Goal: Task Accomplishment & Management: Use online tool/utility

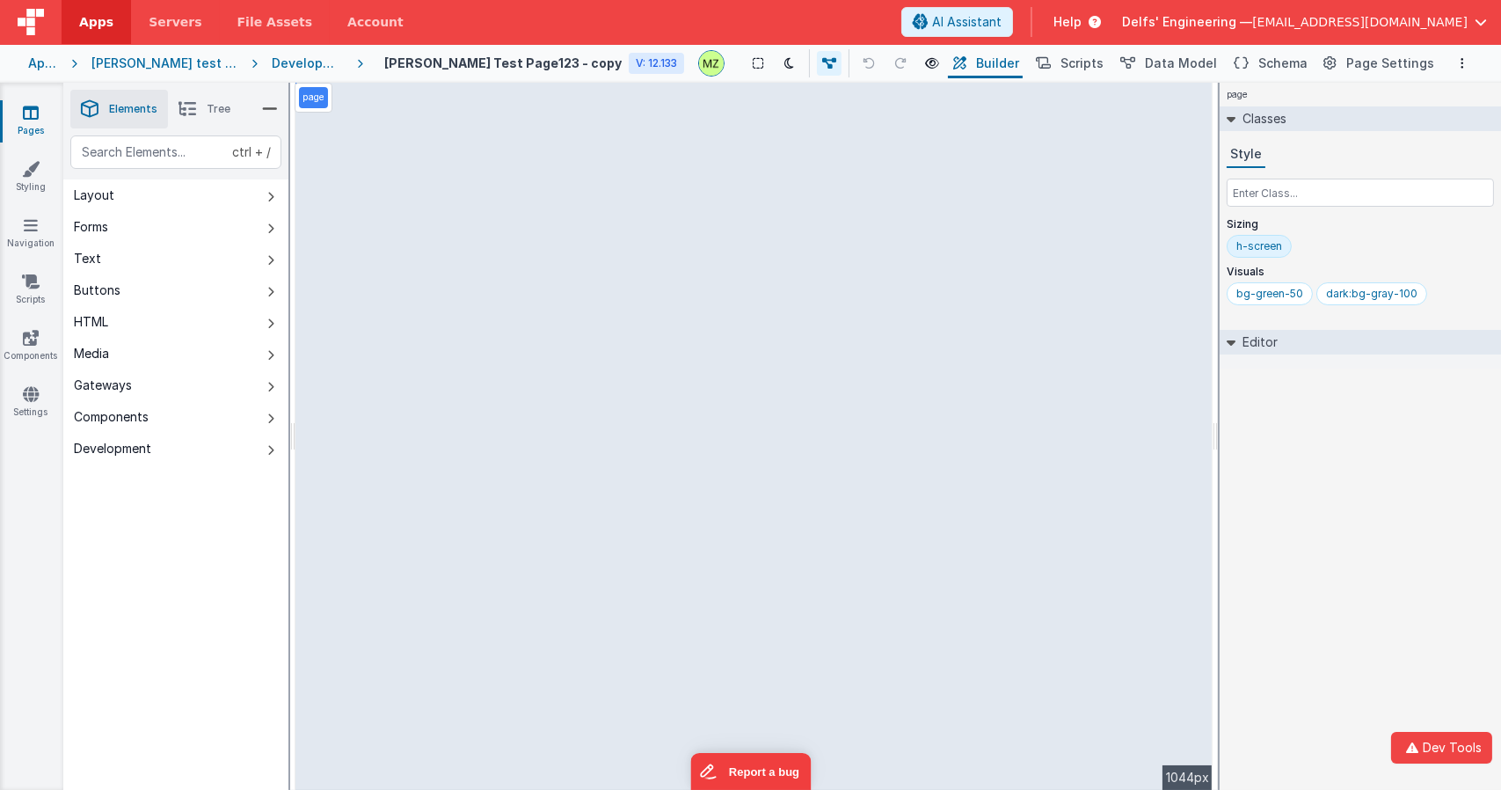
select select "string"
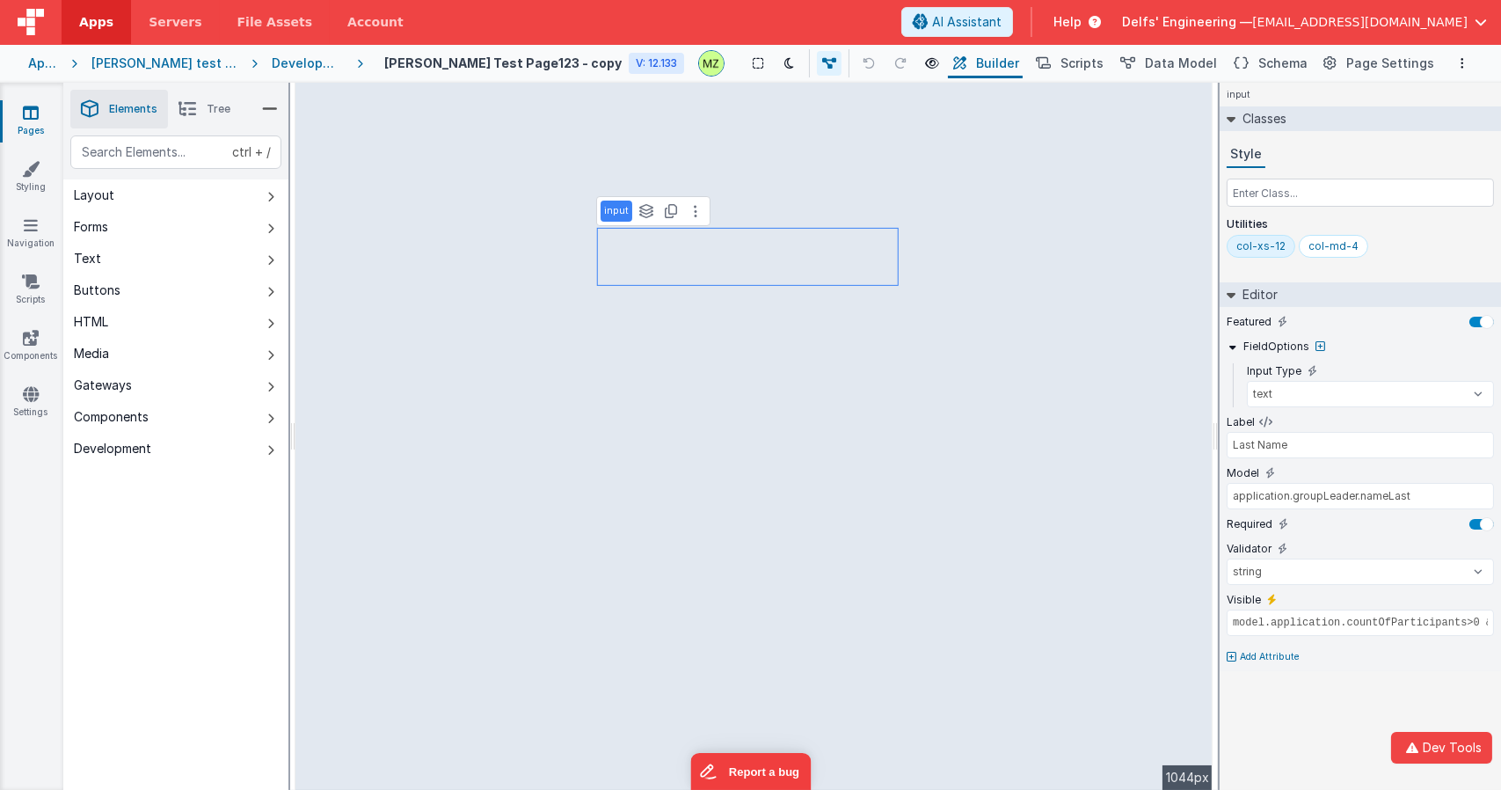
type input "First Name"
type input "application.groupLeader.nameFirst"
type input "!model.isLoading"
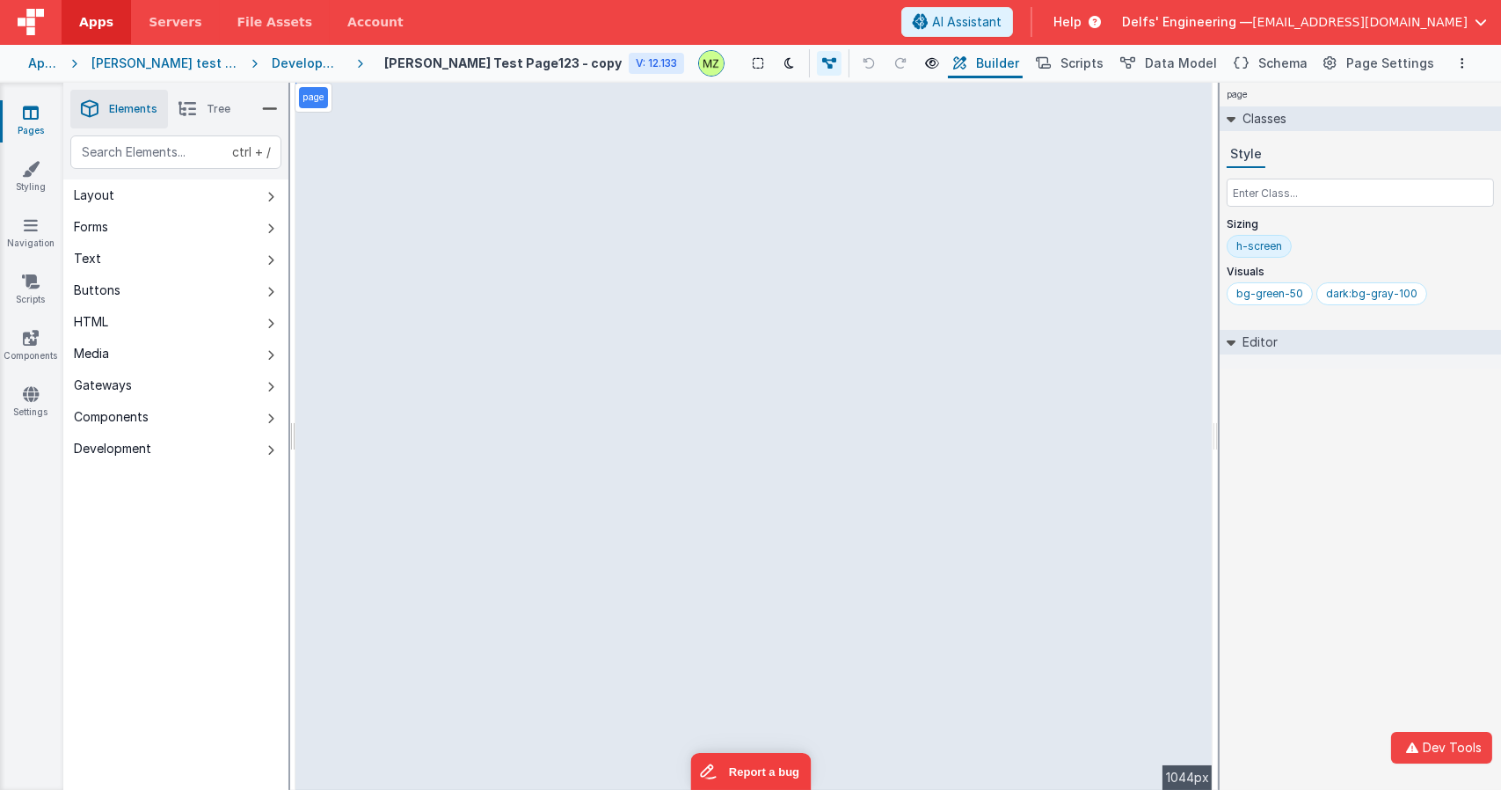
select select "string"
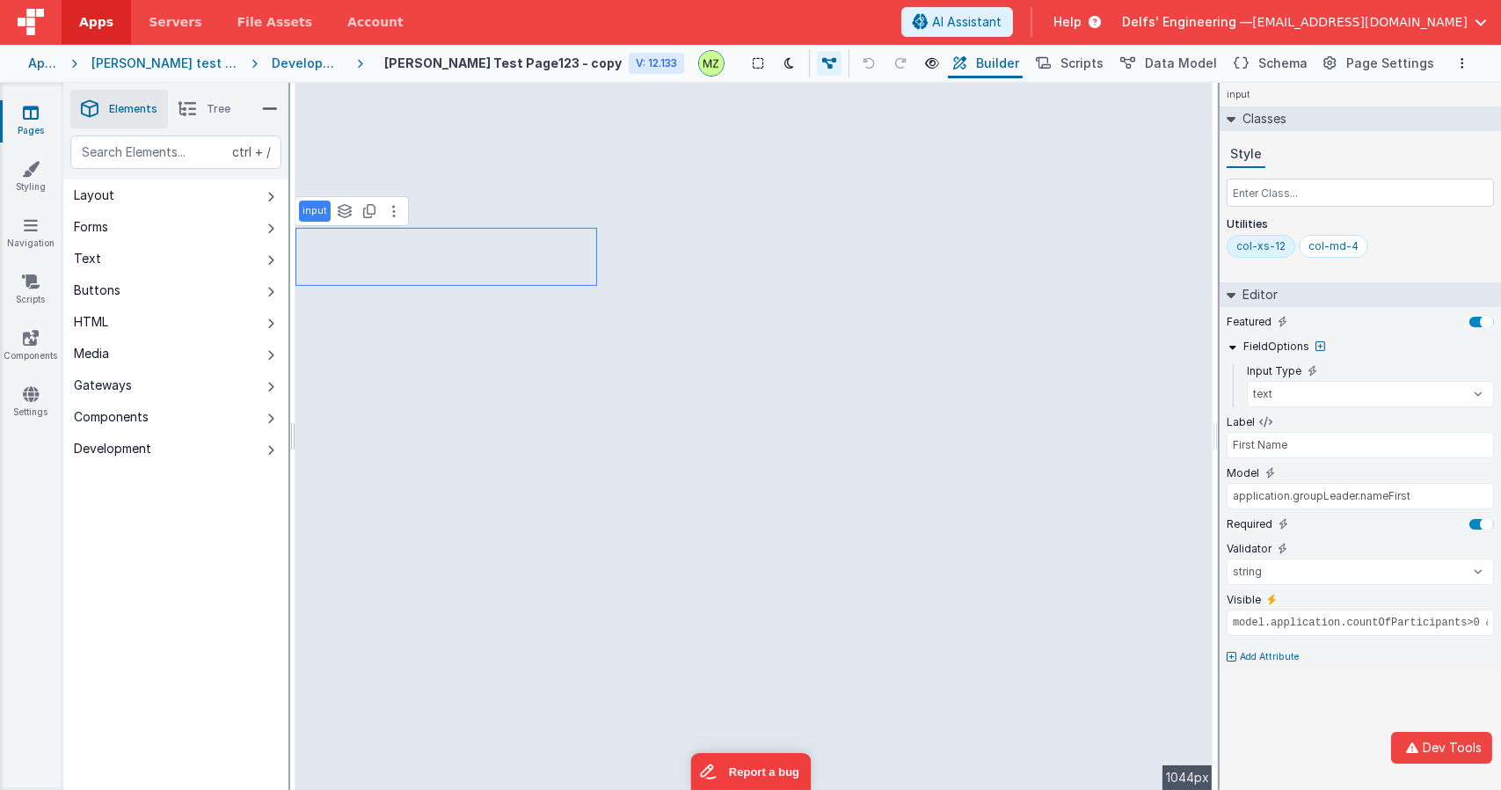
type input "!model.isLoading"
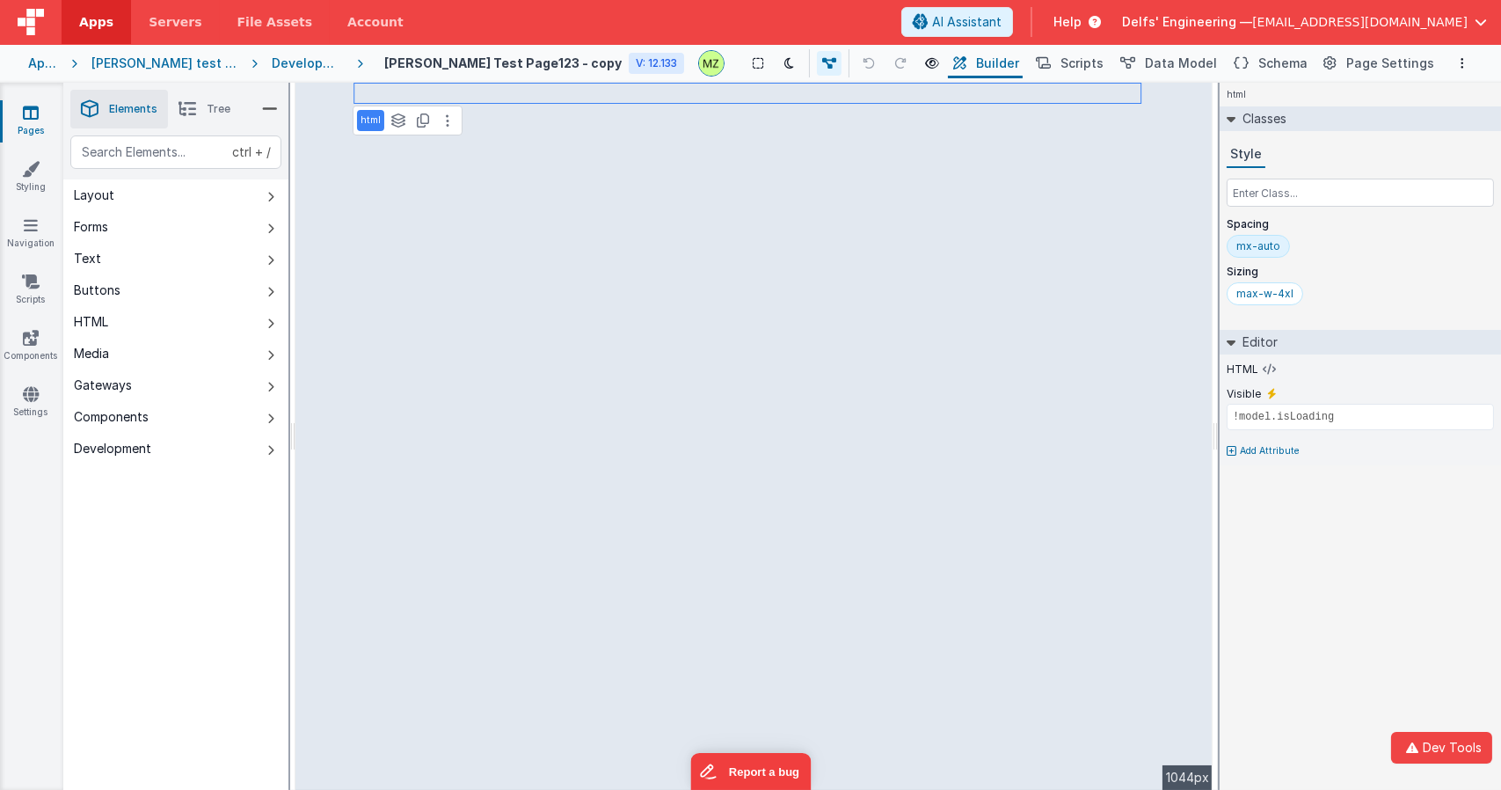
click at [222, 122] on li "Tree" at bounding box center [204, 109] width 73 height 39
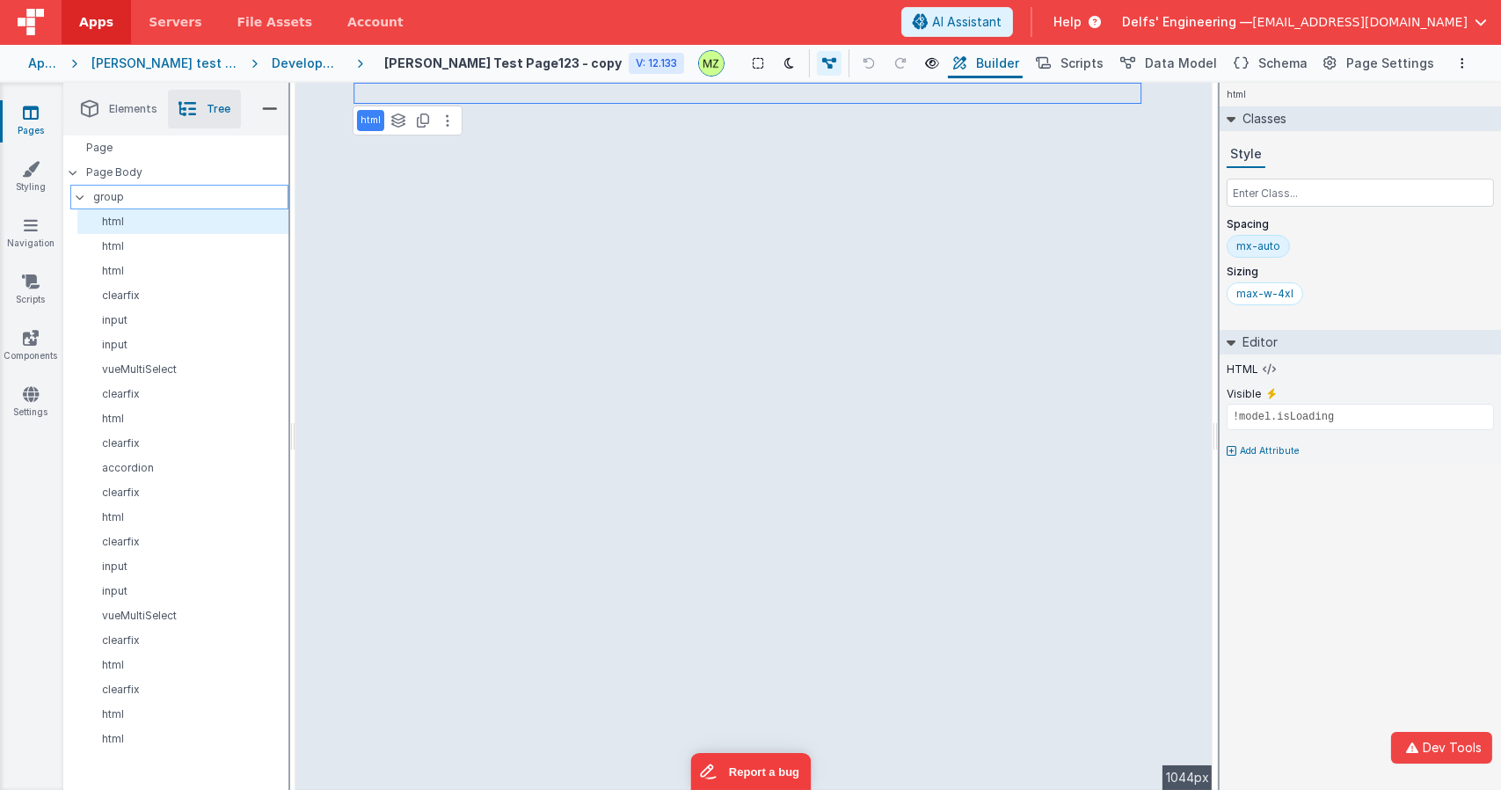
click at [136, 204] on p "group" at bounding box center [190, 196] width 194 height 19
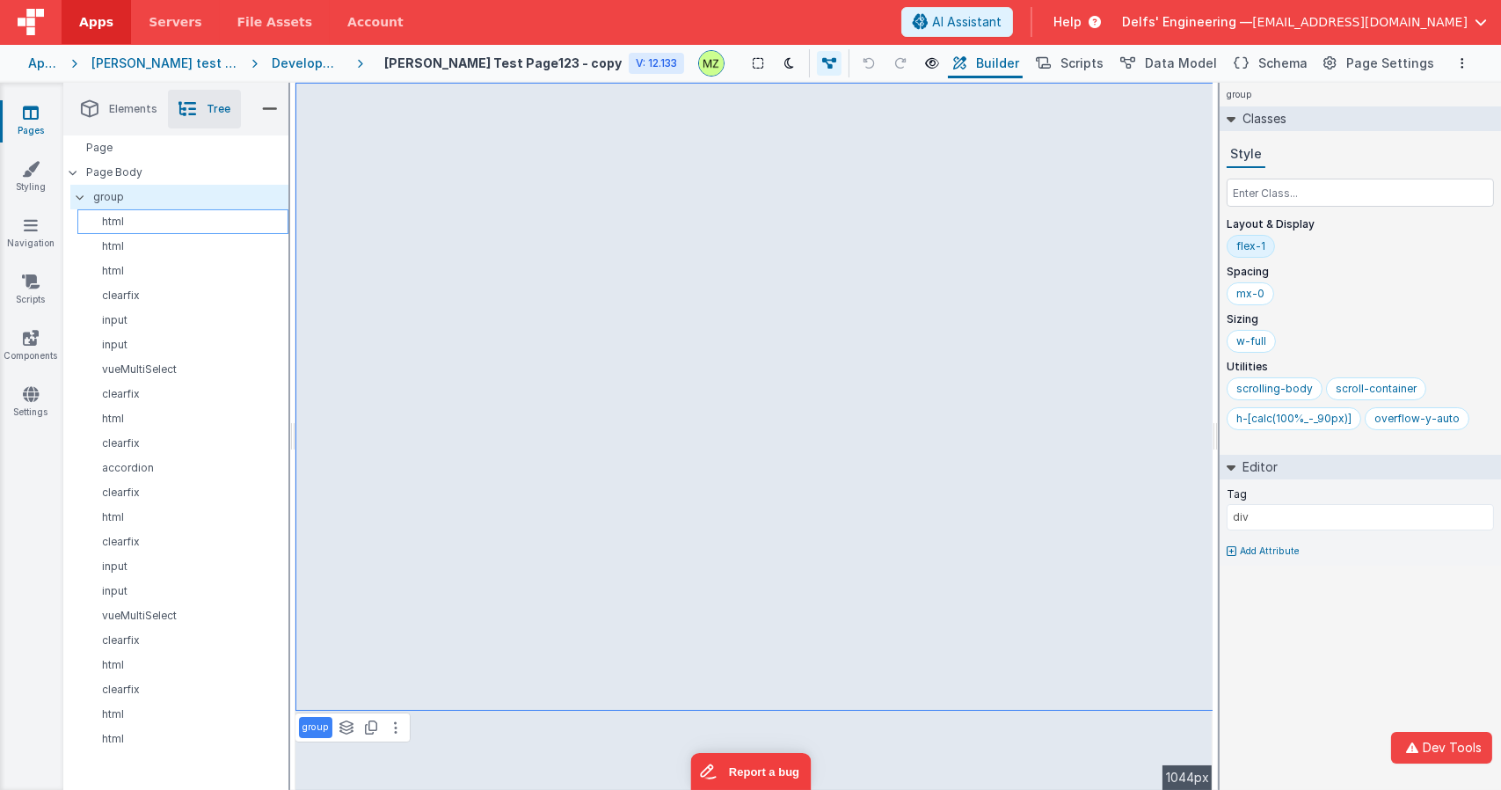
click at [132, 221] on p "html" at bounding box center [185, 222] width 203 height 14
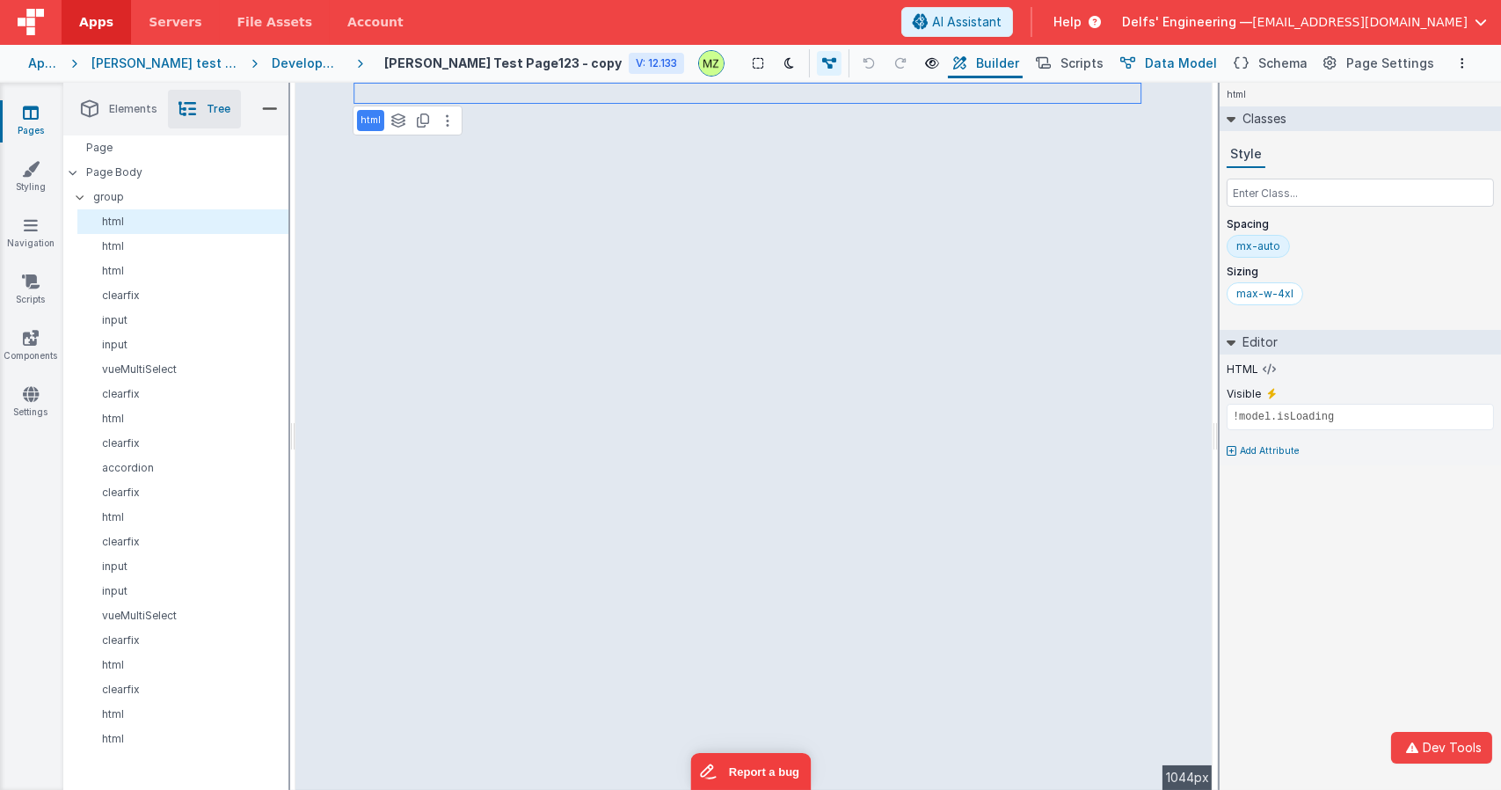
click at [1185, 73] on button "Data Model" at bounding box center [1167, 63] width 106 height 30
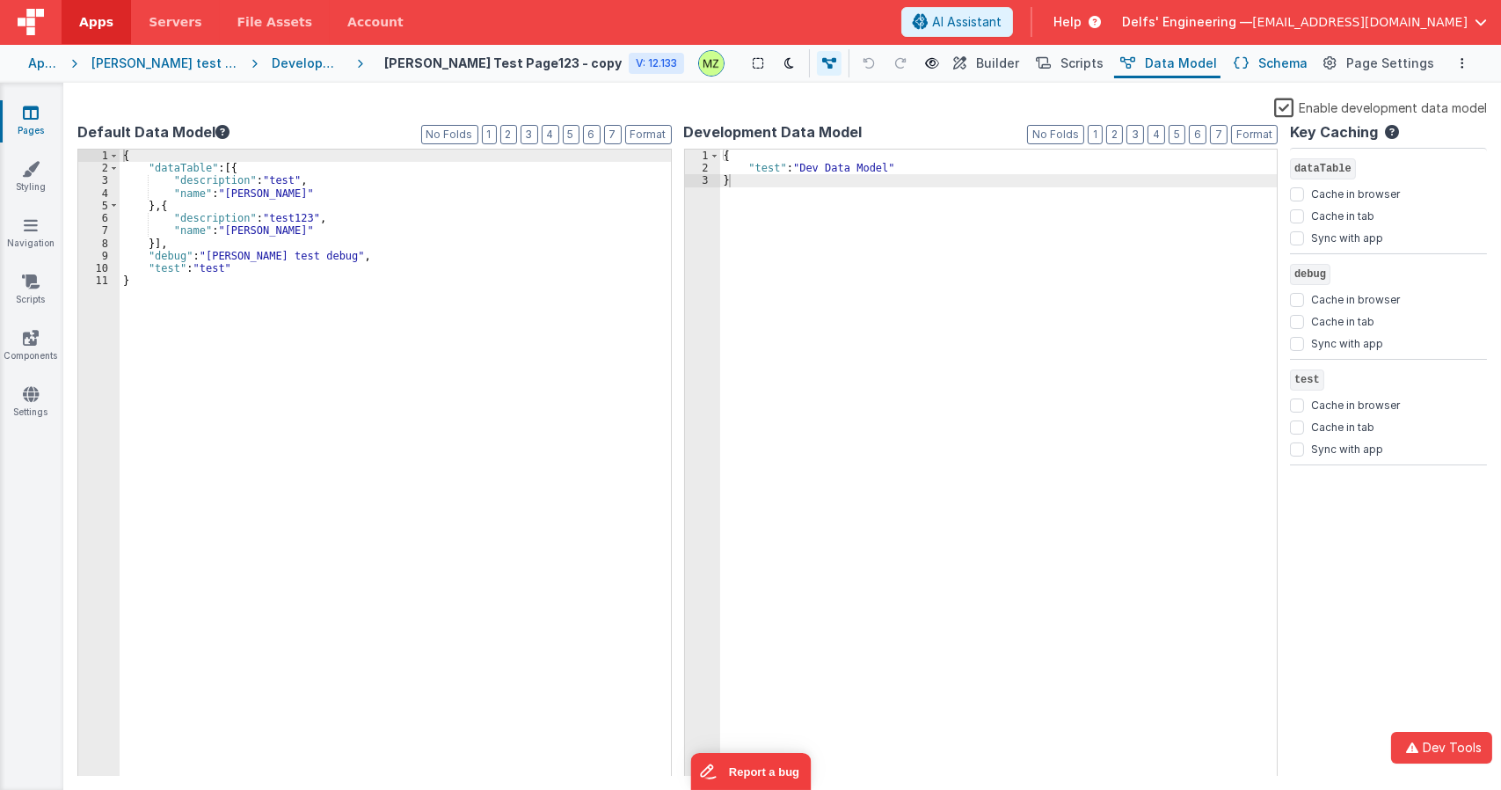
click at [1264, 68] on button "Schema" at bounding box center [1270, 63] width 84 height 30
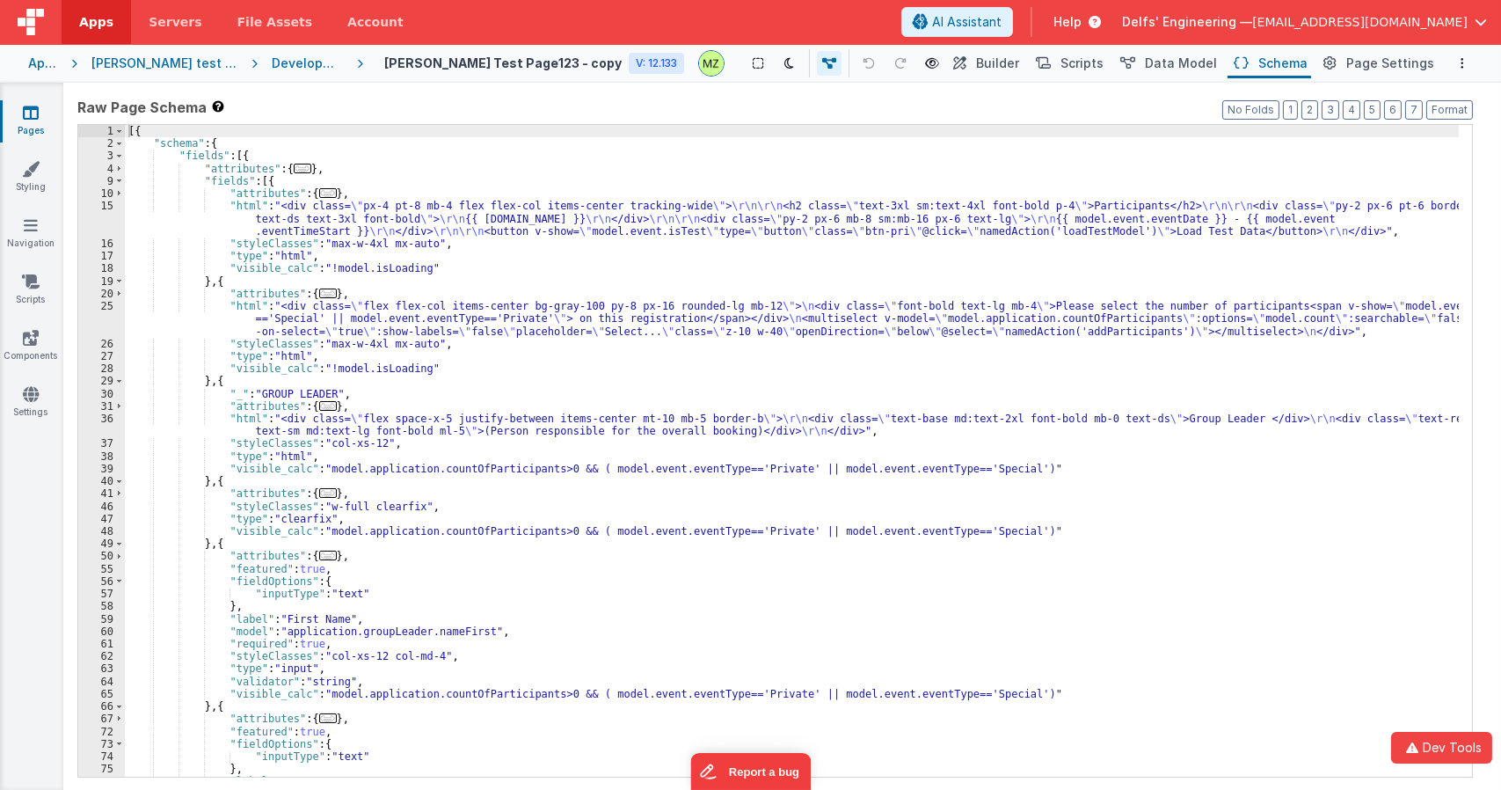
click at [933, 356] on div "[{ "schema" : { "fields" : [{ "attributes" : { ... } , "fields" : [{ "attribute…" at bounding box center [792, 463] width 1334 height 676
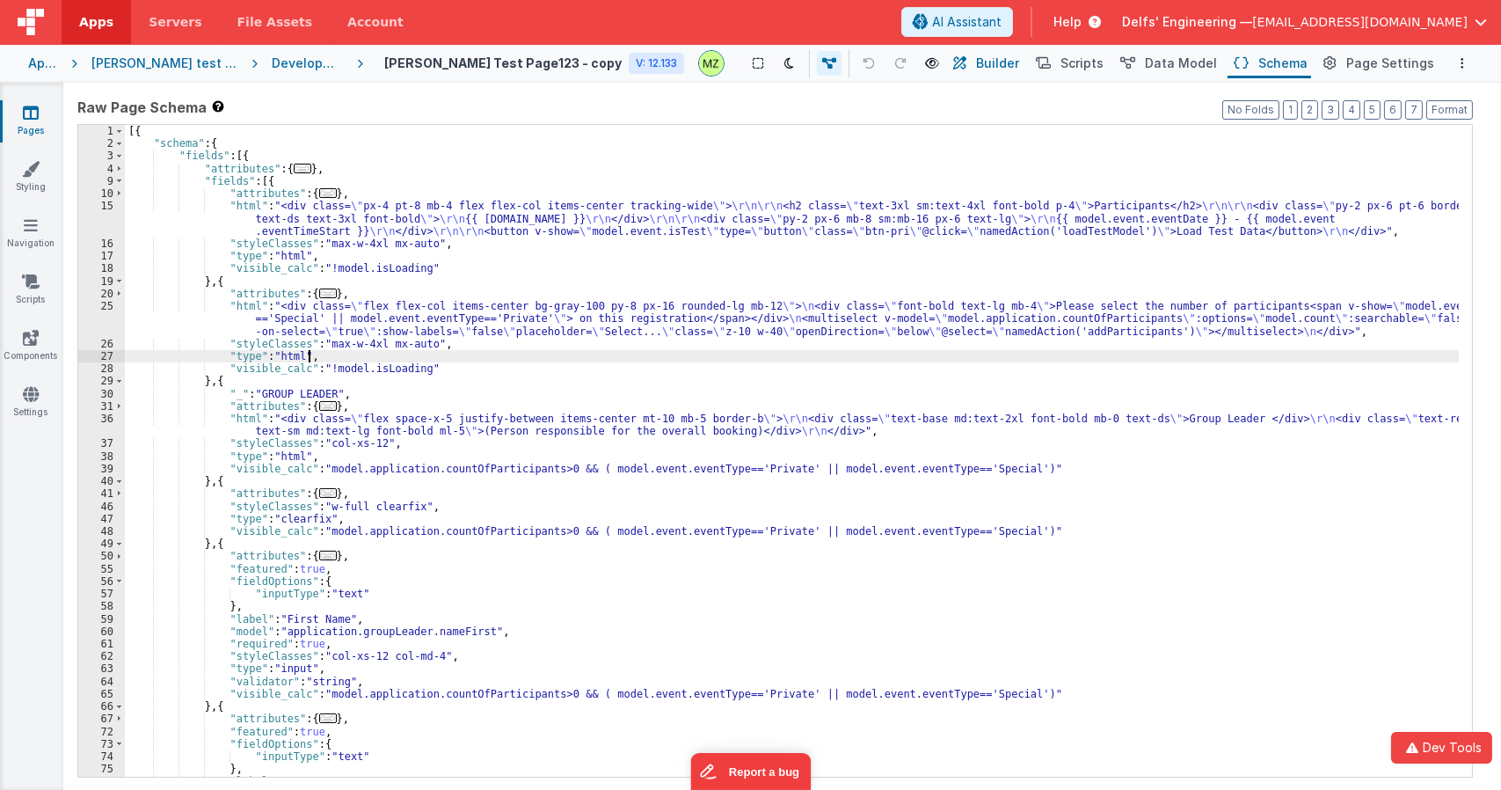
click at [990, 63] on button "Builder" at bounding box center [985, 63] width 75 height 30
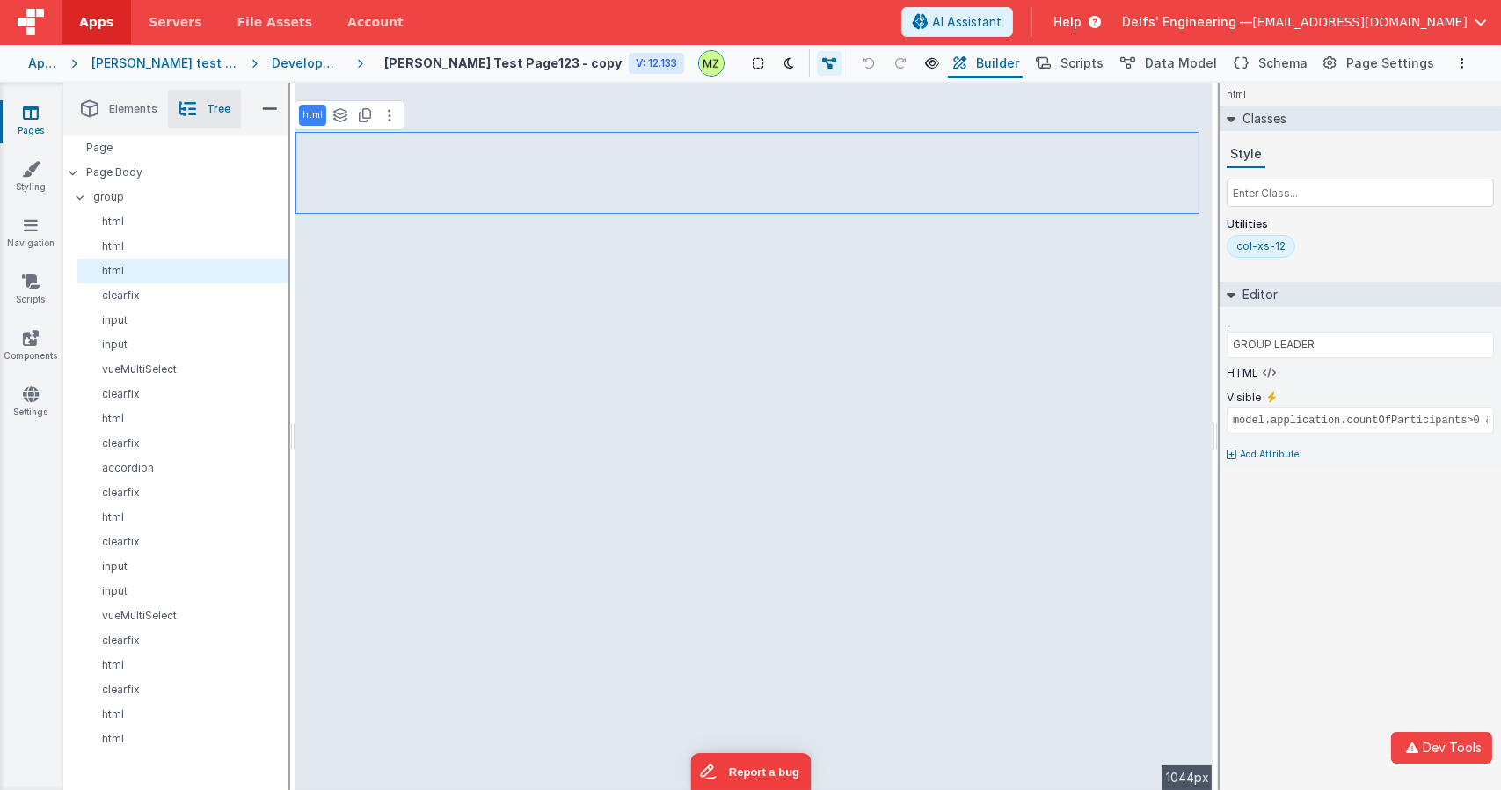
click at [520, 89] on div "Saved Duplicating Page" at bounding box center [813, 90] width 1501 height 14
click at [515, 96] on div "Saved Duplicating Page" at bounding box center [813, 90] width 1501 height 14
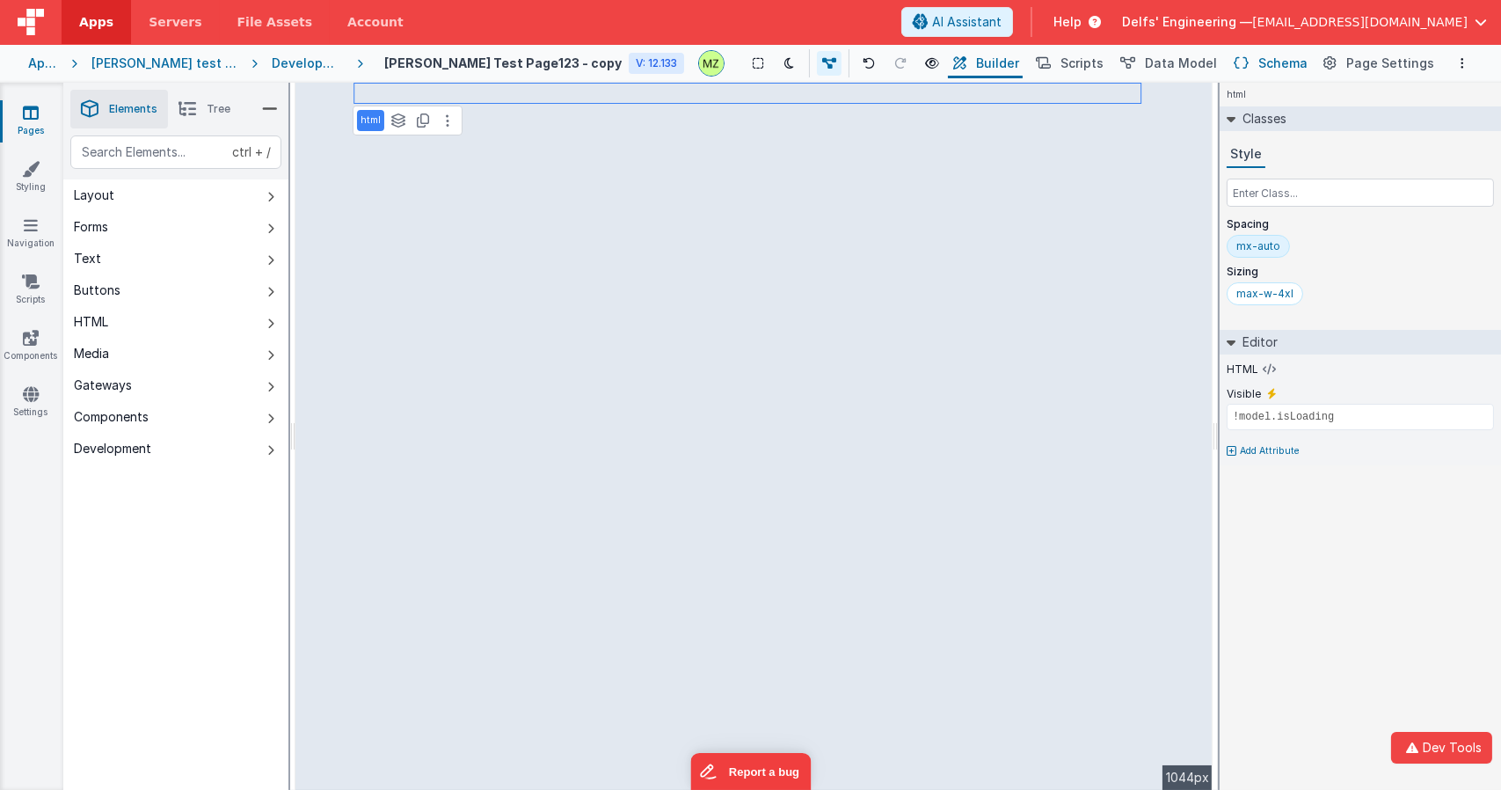
click at [1258, 59] on button "Schema" at bounding box center [1270, 63] width 84 height 30
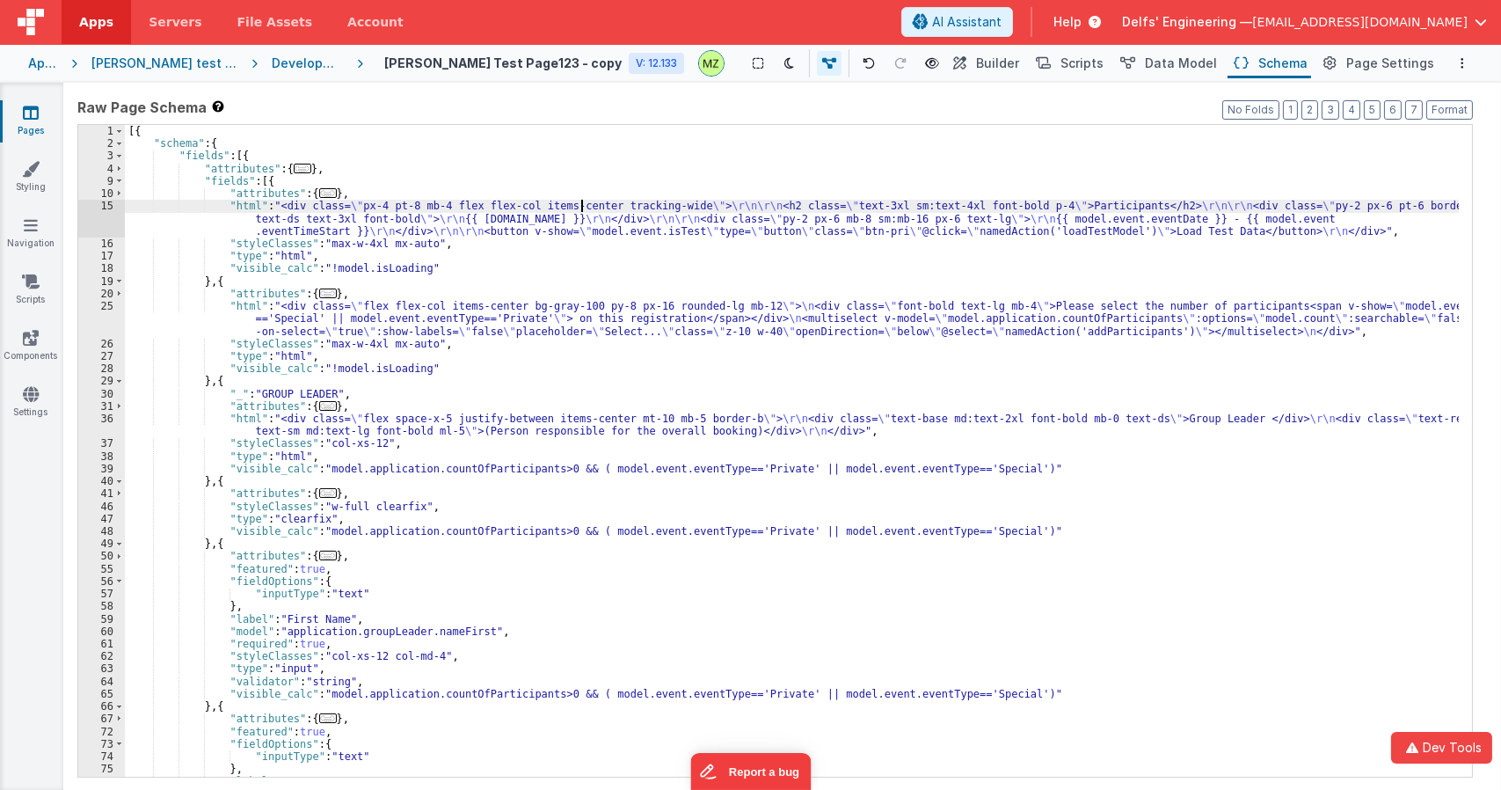
click at [581, 208] on div "[{ "schema" : { "fields" : [{ "attributes" : { ... } , "fields" : [{ "attribute…" at bounding box center [792, 463] width 1334 height 676
click at [1104, 62] on span "Scripts" at bounding box center [1082, 64] width 43 height 18
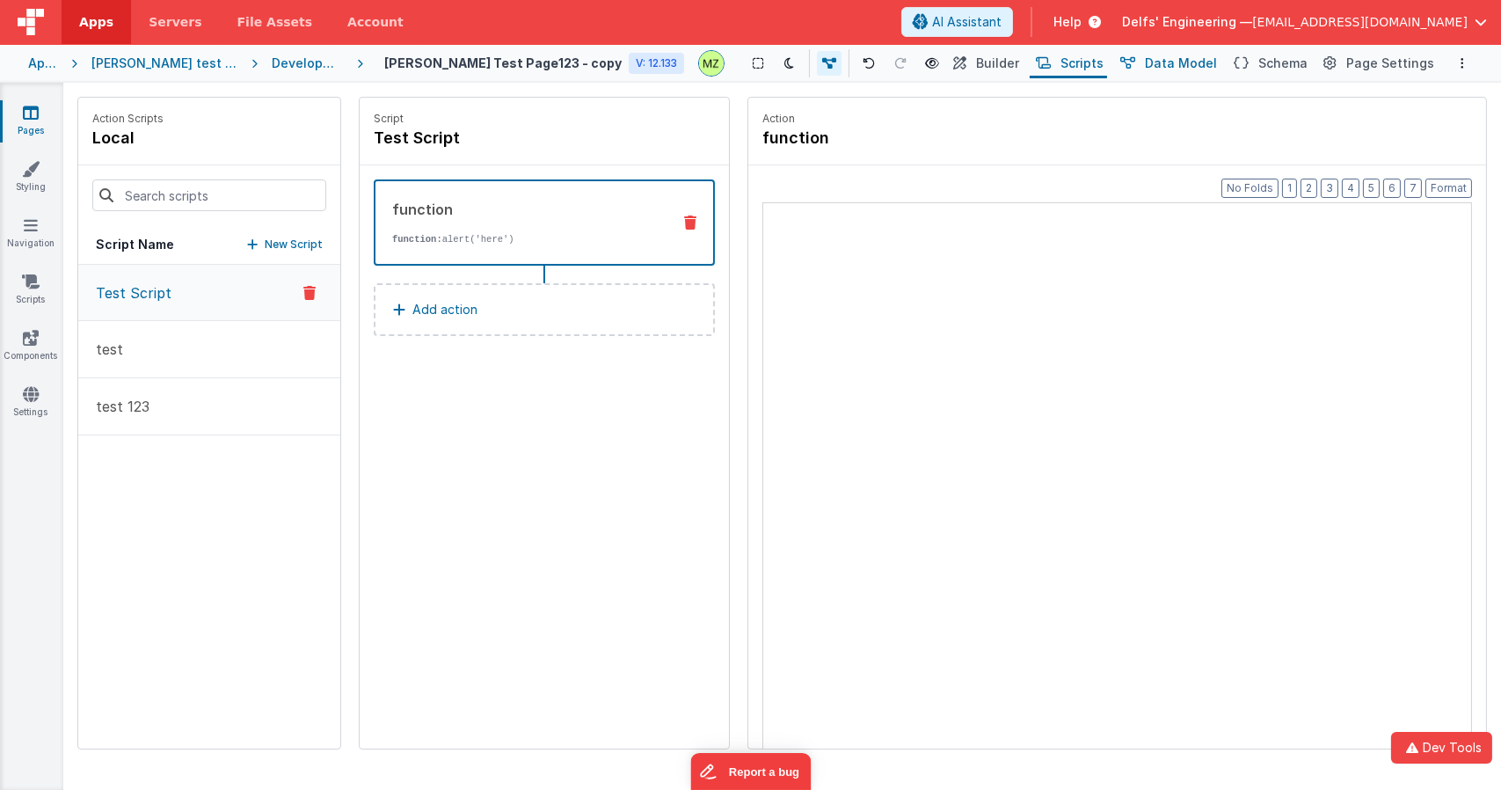
click at [1153, 60] on button "Data Model" at bounding box center [1167, 63] width 106 height 30
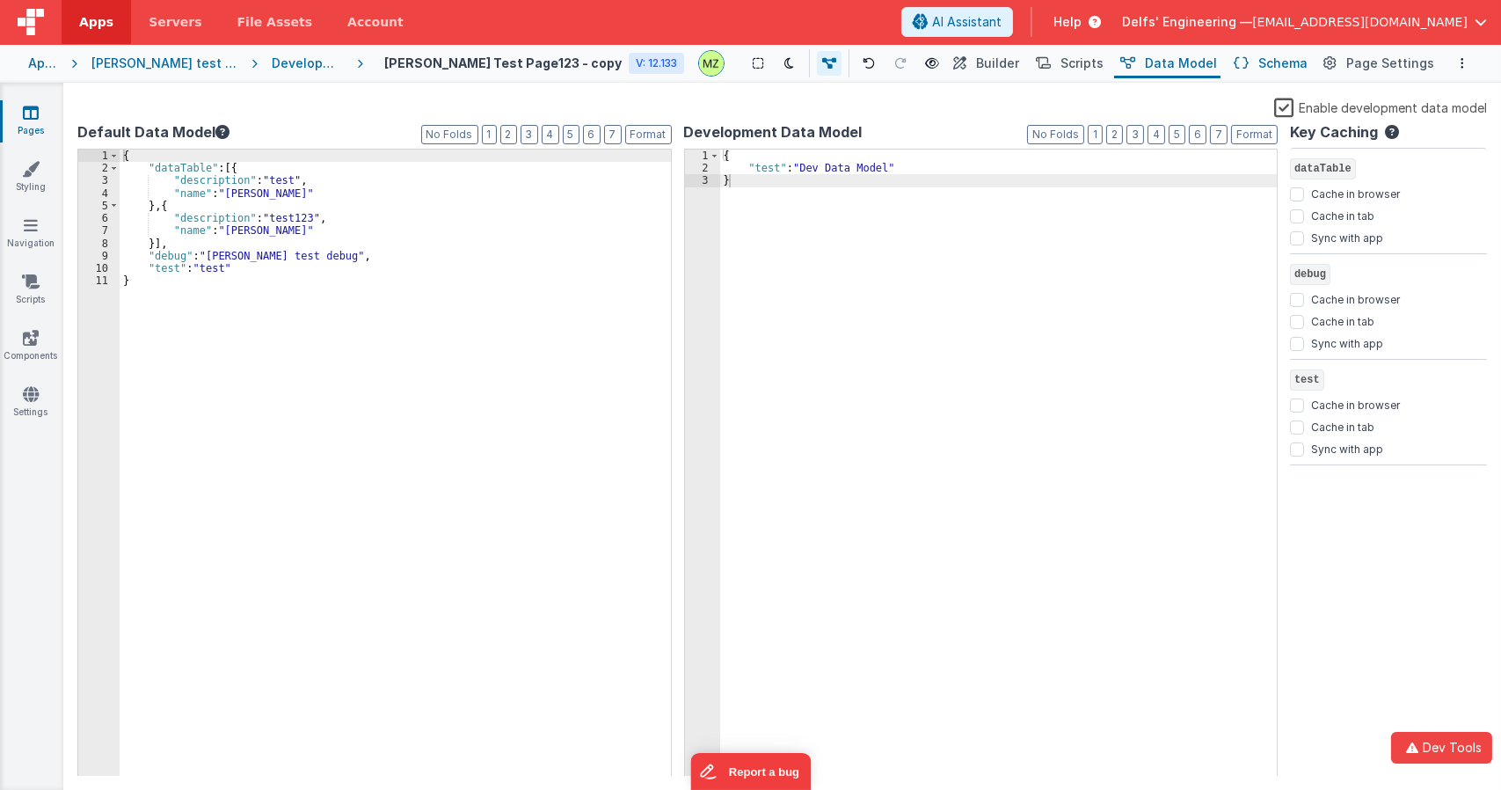
click at [1249, 69] on icon at bounding box center [1241, 64] width 15 height 18
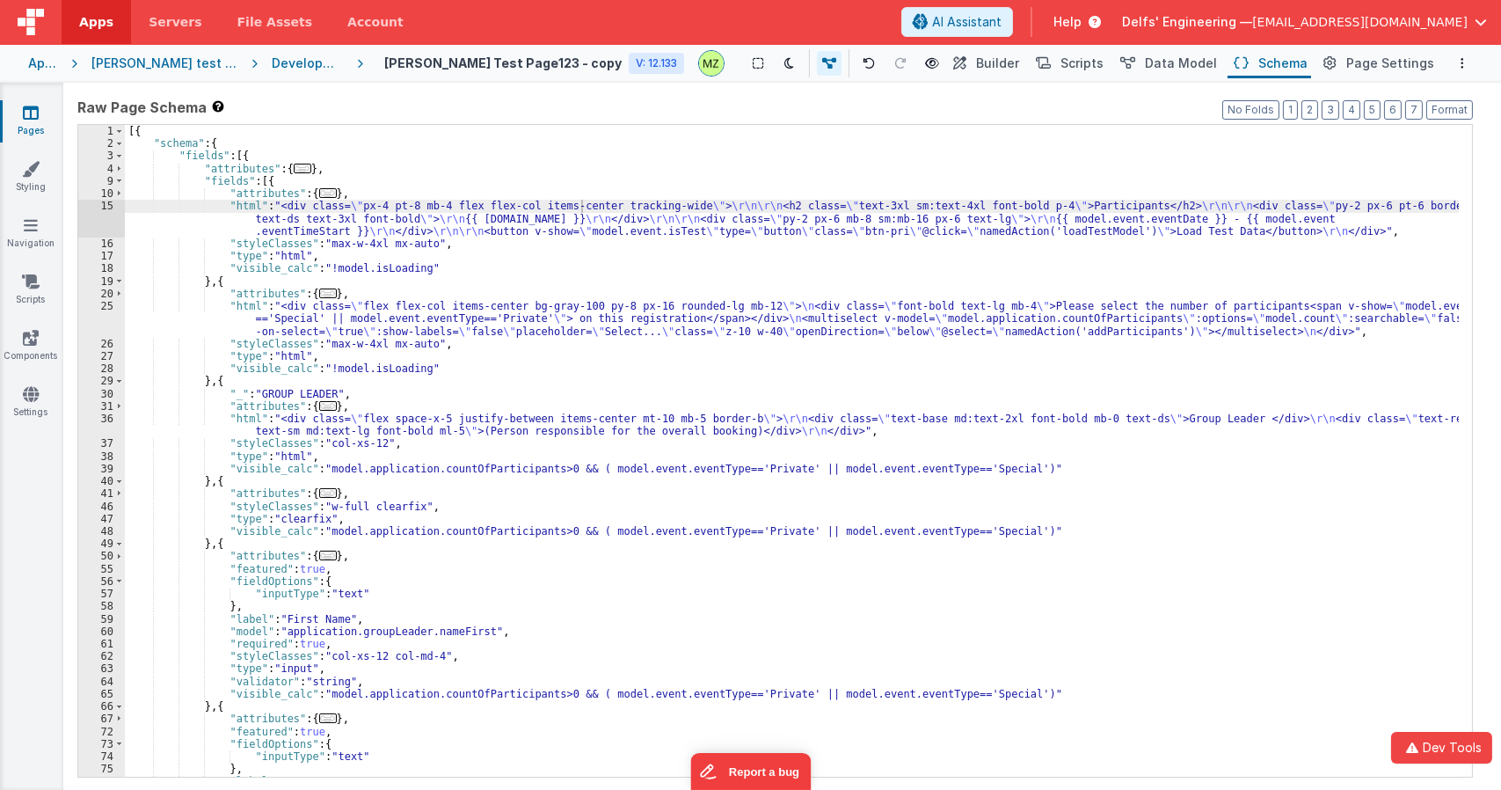
click at [880, 216] on div "[{ "schema" : { "fields" : [{ "attributes" : { ... } , "fields" : [{ "attribute…" at bounding box center [792, 463] width 1334 height 676
click at [100, 206] on div "15" at bounding box center [101, 219] width 47 height 38
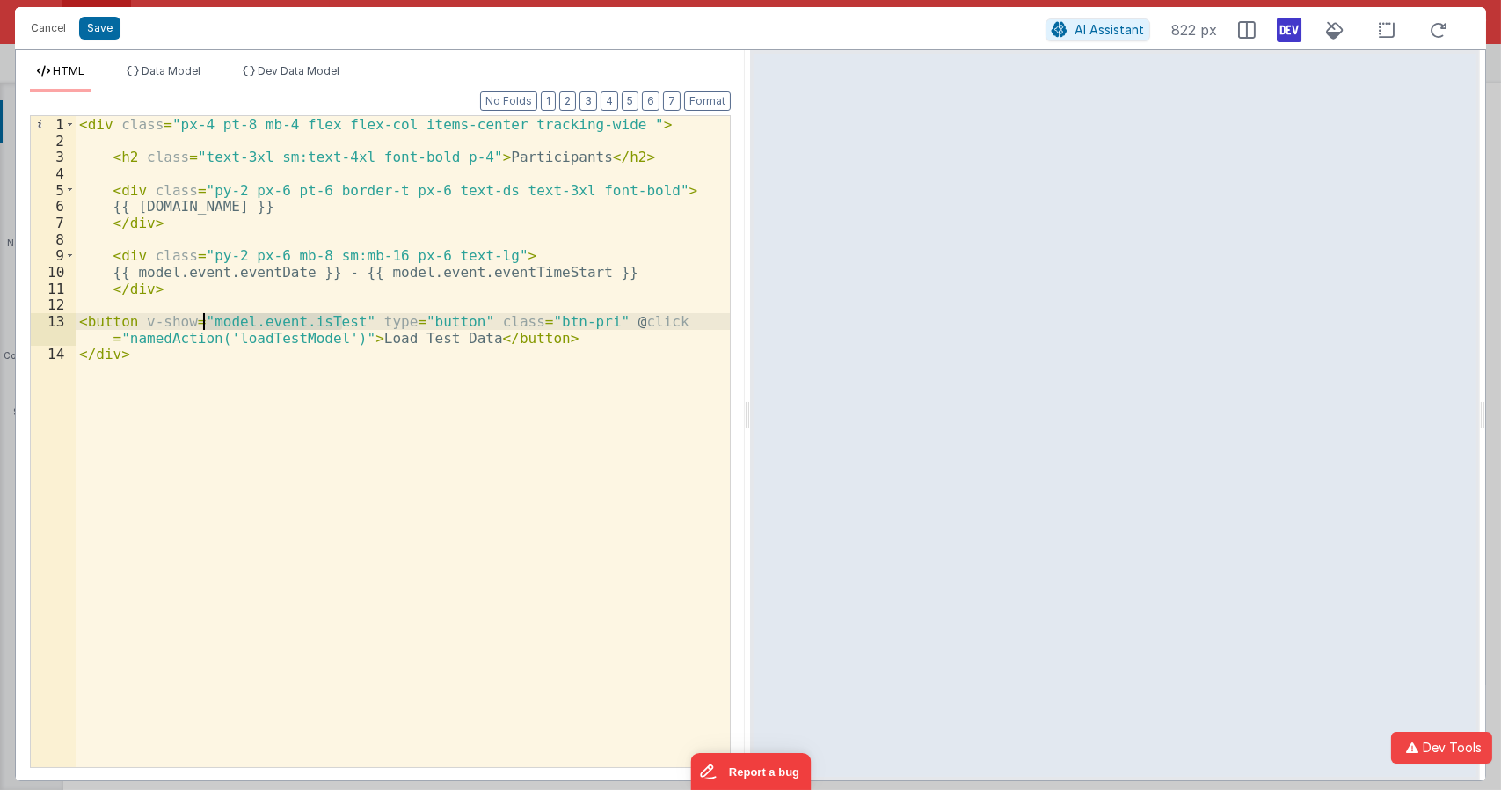
drag, startPoint x: 343, startPoint y: 321, endPoint x: 205, endPoint y: 328, distance: 138.2
click at [205, 328] on div "< div class = "px-4 pt-8 mb-4 flex flex-col items-center tracking-wide " > < h2…" at bounding box center [403, 457] width 655 height 683
click at [324, 323] on div "< div class = "px-4 pt-8 mb-4 flex flex-col items-center tracking-wide " > < h2…" at bounding box center [403, 441] width 654 height 651
drag, startPoint x: 342, startPoint y: 320, endPoint x: 251, endPoint y: 325, distance: 91.6
click at [251, 325] on div "< div class = "px-4 pt-8 mb-4 flex flex-col items-center tracking-wide " > < h2…" at bounding box center [403, 457] width 655 height 683
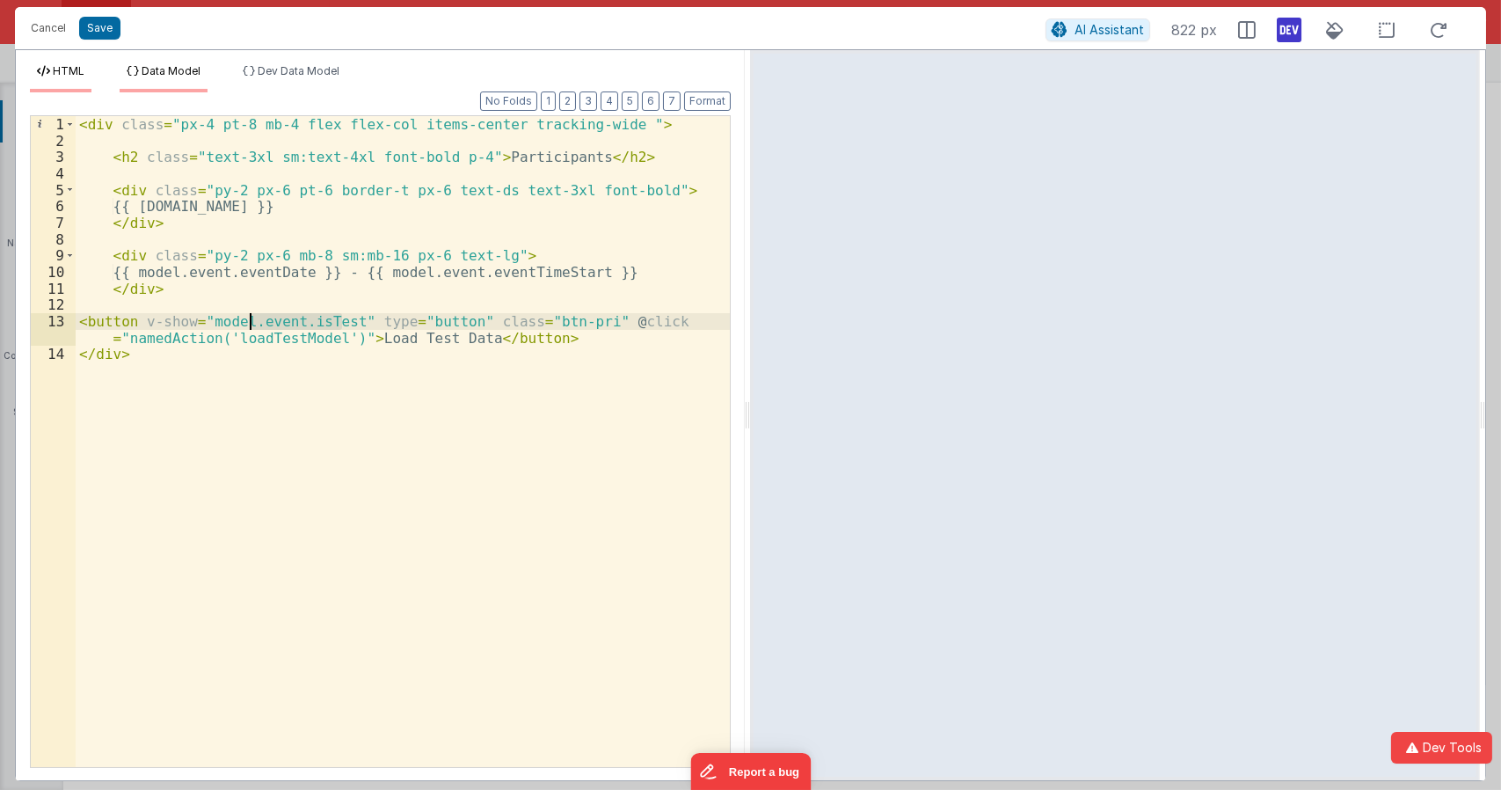
click at [171, 76] on span "Data Model" at bounding box center [171, 70] width 59 height 13
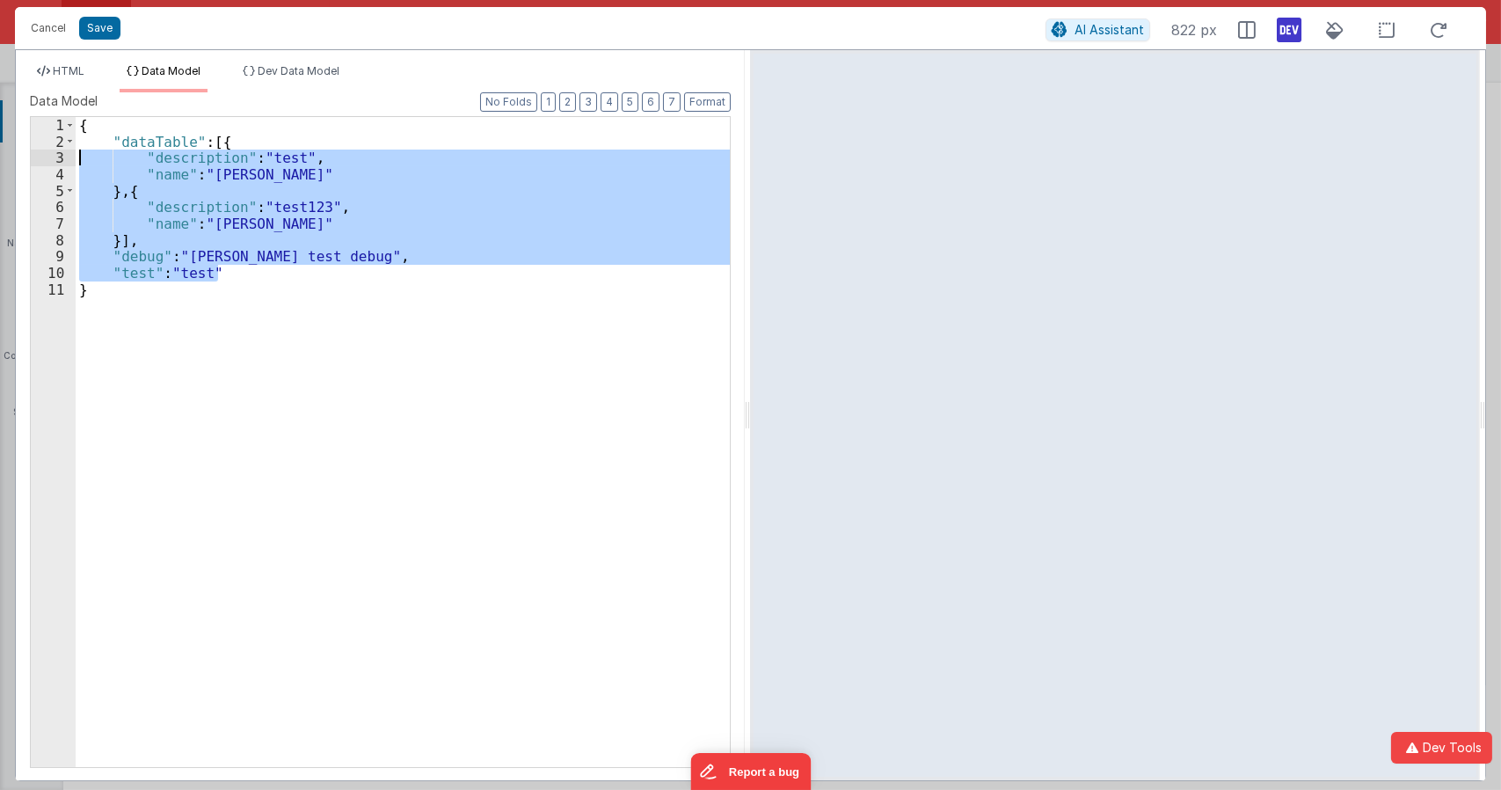
drag, startPoint x: 277, startPoint y: 270, endPoint x: 37, endPoint y: 149, distance: 269.0
click at [28, 150] on div "Format 7 6 5 4 3 2 1 No Folds 1 2 3 4 5 6 7 8 9 10 11 12 13 14 < div class = "p…" at bounding box center [380, 436] width 729 height 688
click at [239, 245] on div "{ "dataTable" : [{ "description" : "test" , "name" : "Andrew" } , { "descriptio…" at bounding box center [403, 442] width 654 height 650
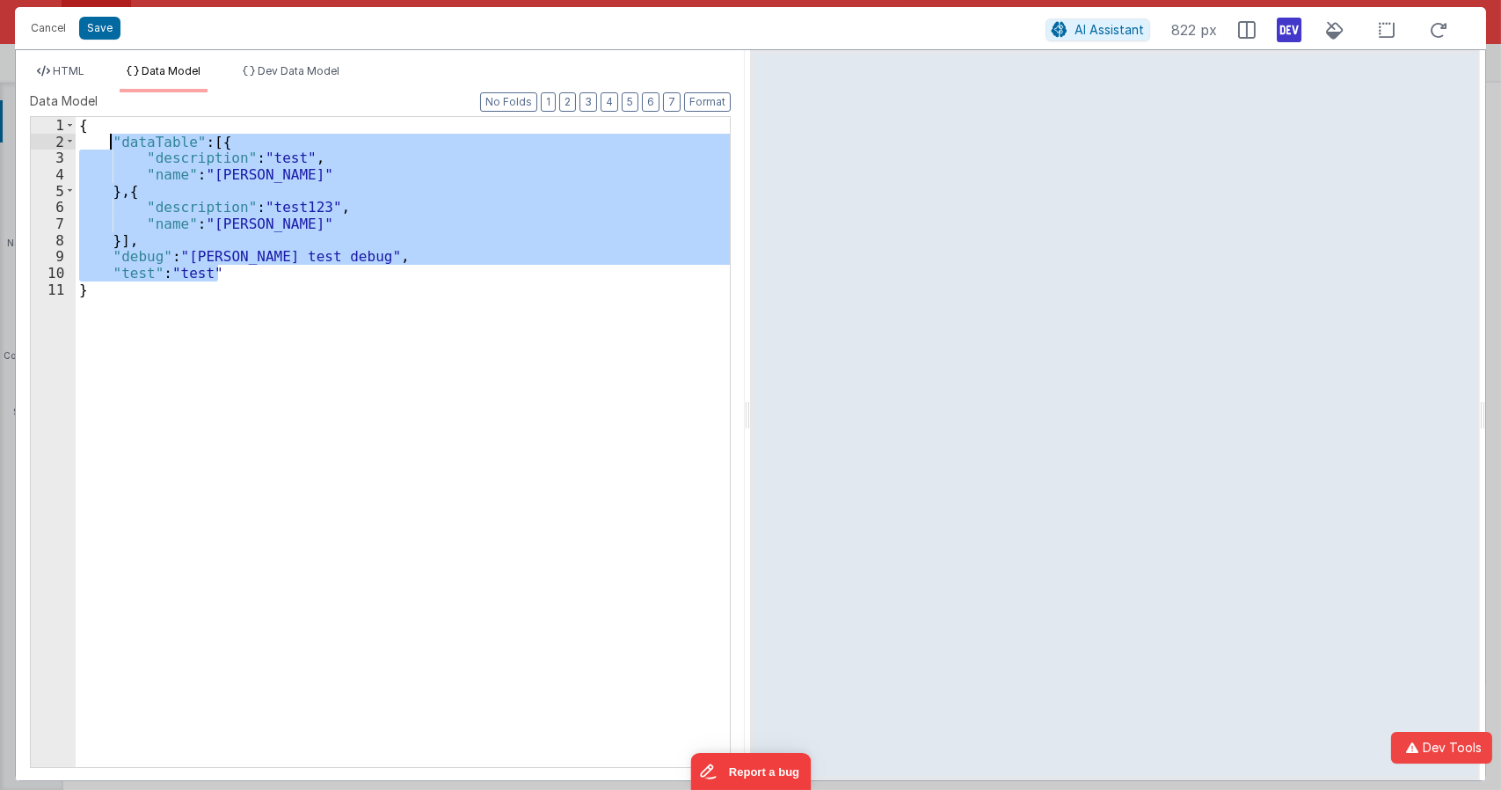
drag, startPoint x: 229, startPoint y: 275, endPoint x: 110, endPoint y: 140, distance: 180.1
click at [110, 140] on div "{ "dataTable" : [{ "description" : "test" , "name" : "Andrew" } , { "descriptio…" at bounding box center [403, 458] width 655 height 682
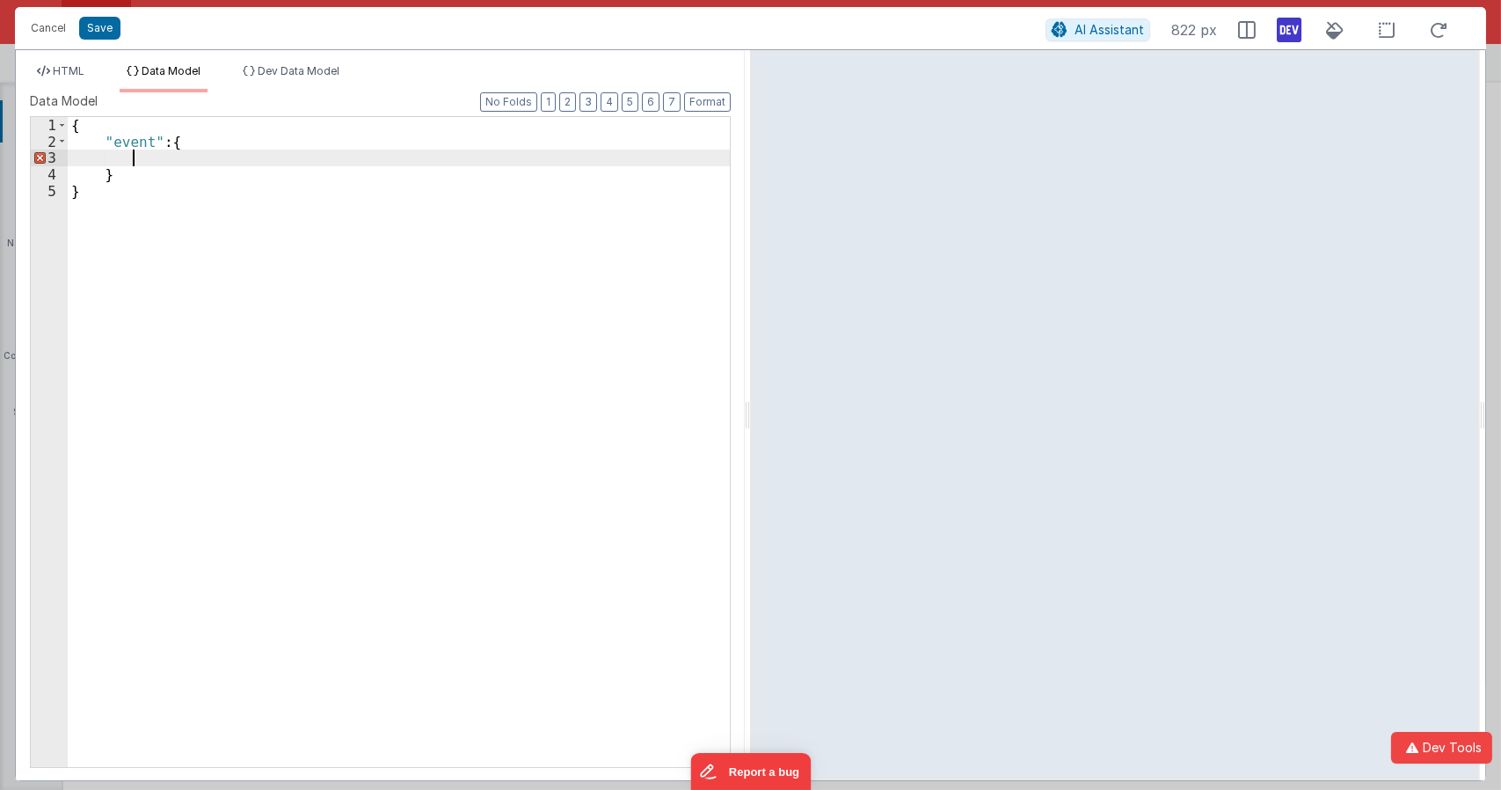
paste textarea
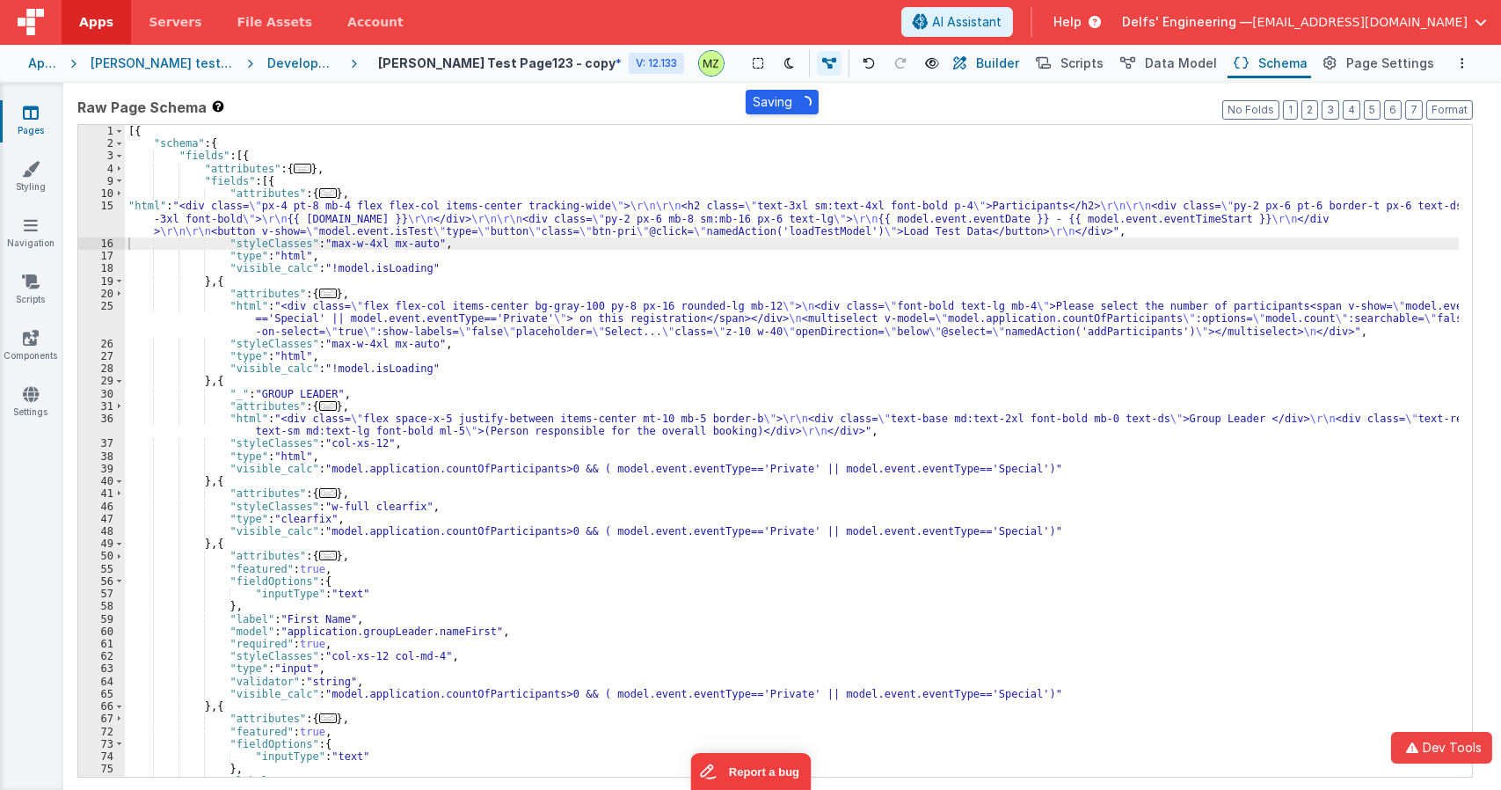
click at [1007, 69] on span "Builder" at bounding box center [997, 64] width 43 height 18
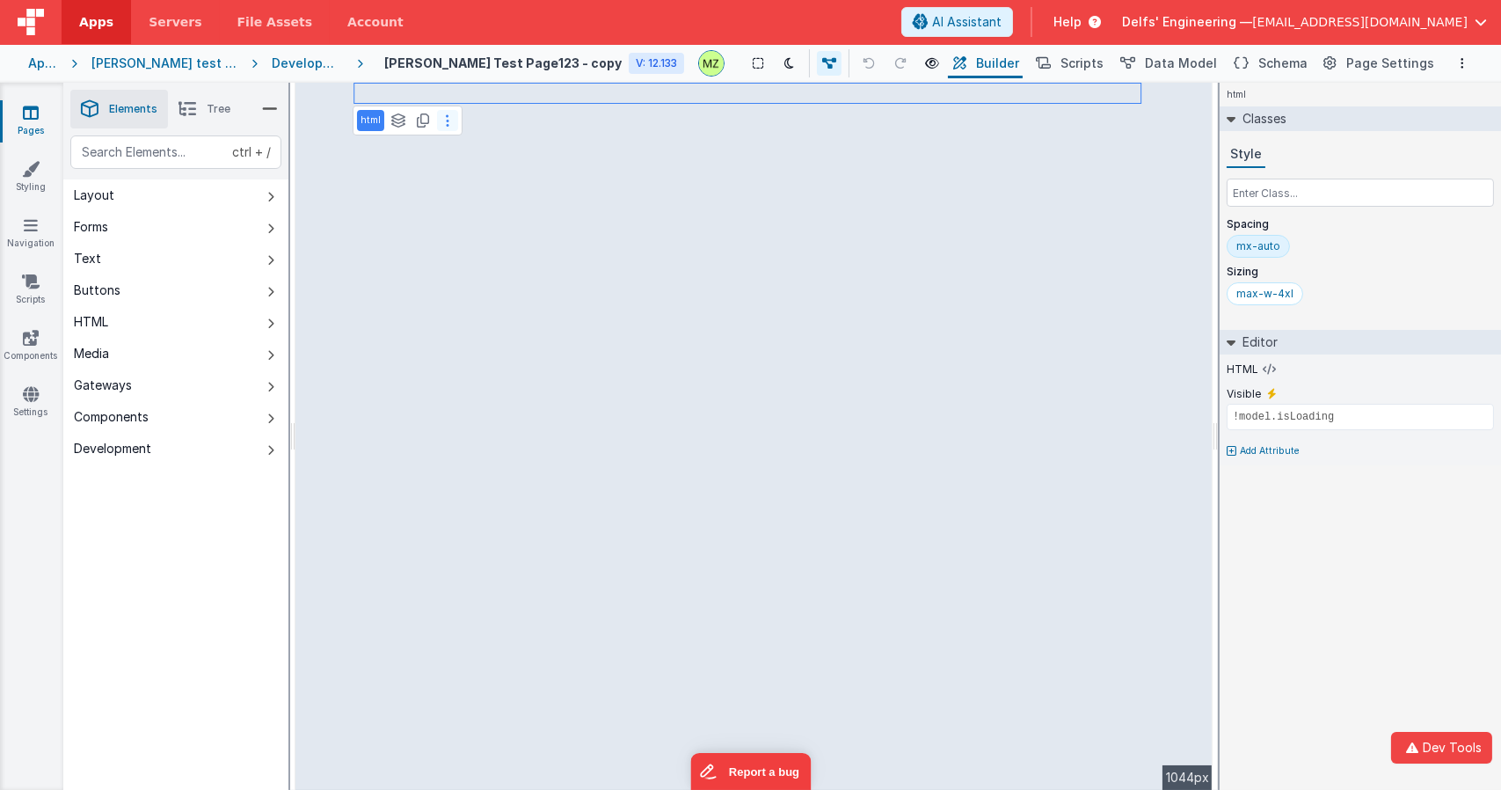
click at [449, 124] on button at bounding box center [447, 120] width 21 height 21
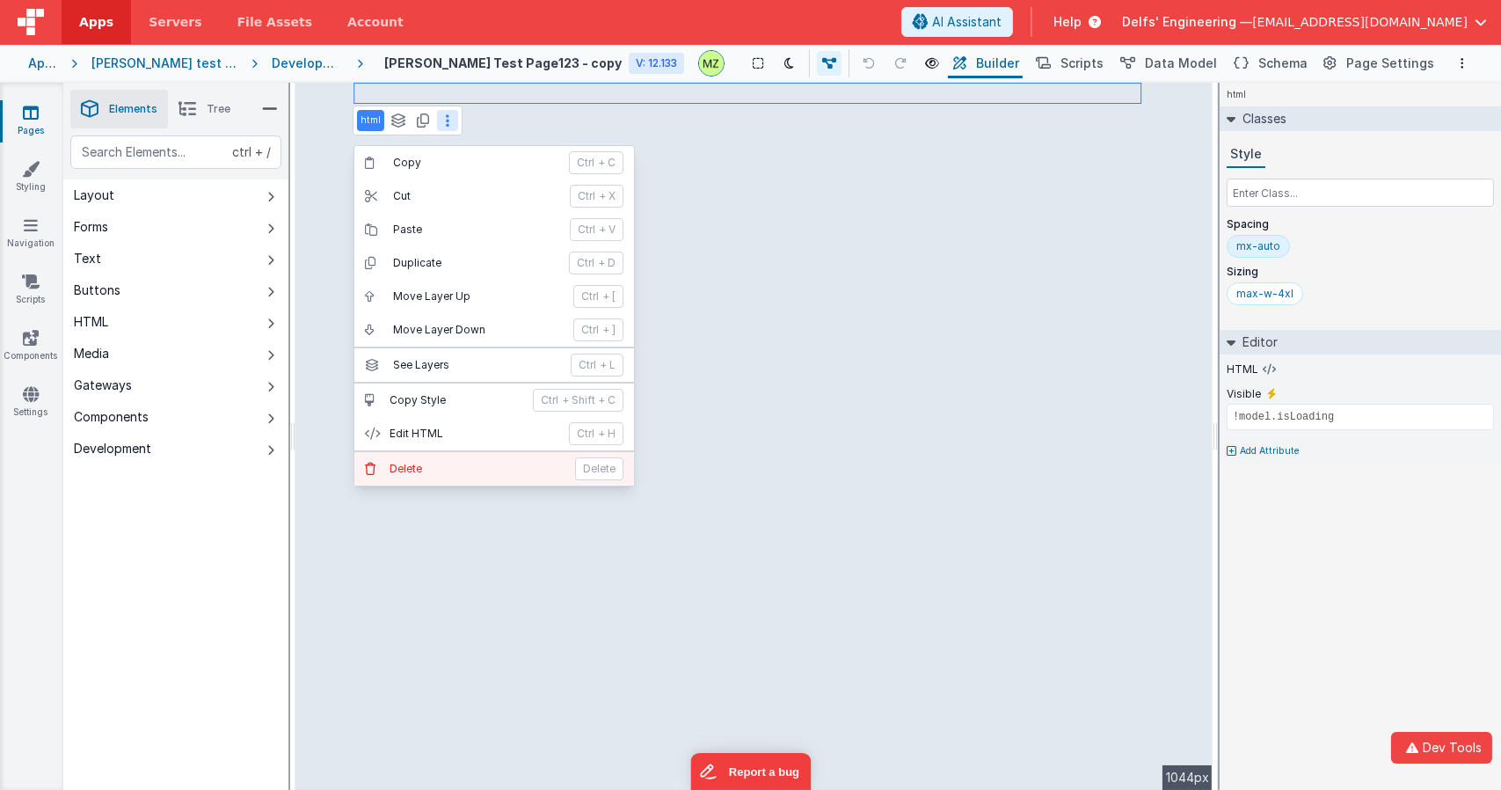
click at [467, 462] on p "Delete" at bounding box center [477, 469] width 175 height 14
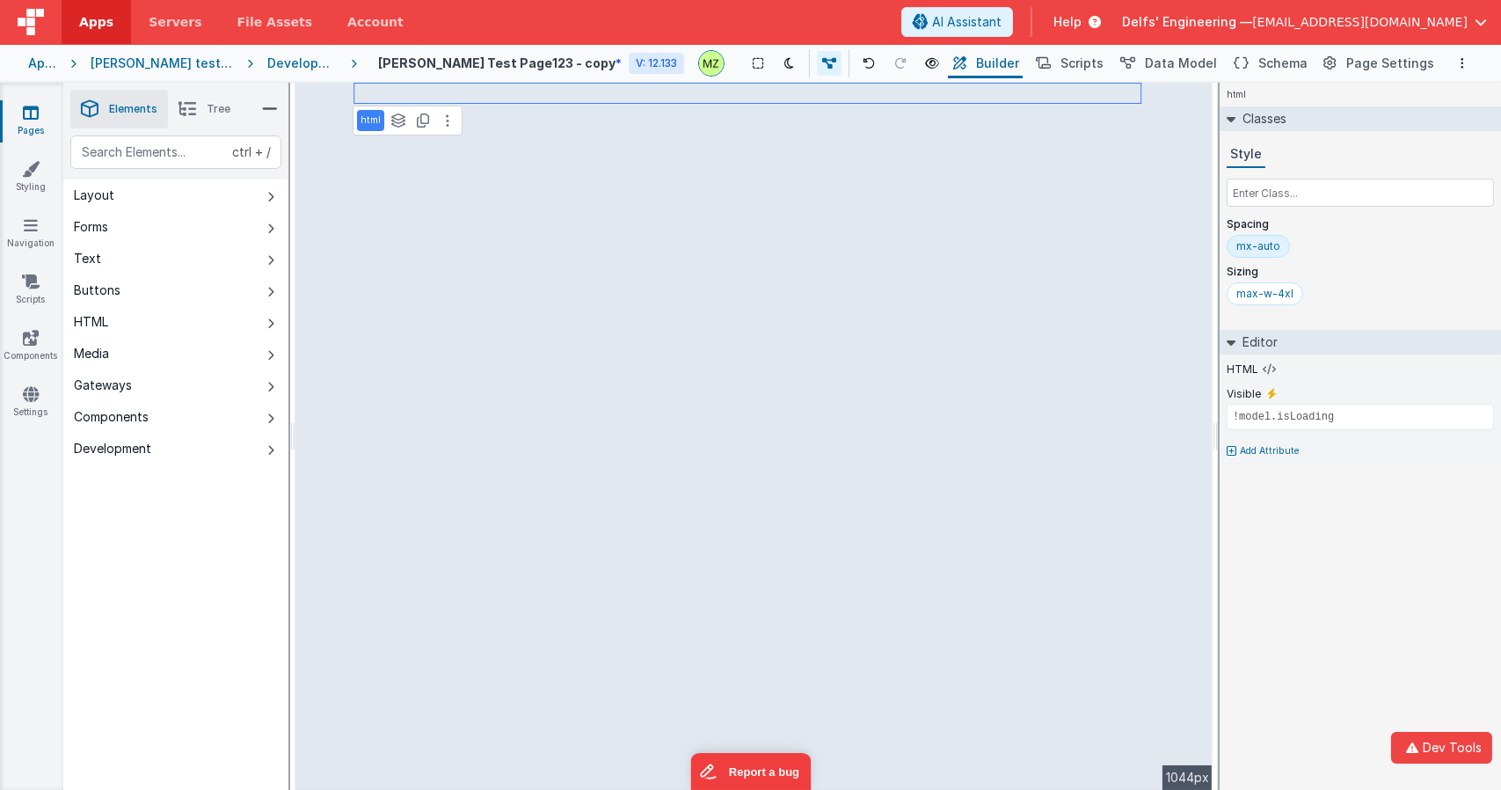
click at [226, 105] on span "Tree" at bounding box center [219, 109] width 24 height 14
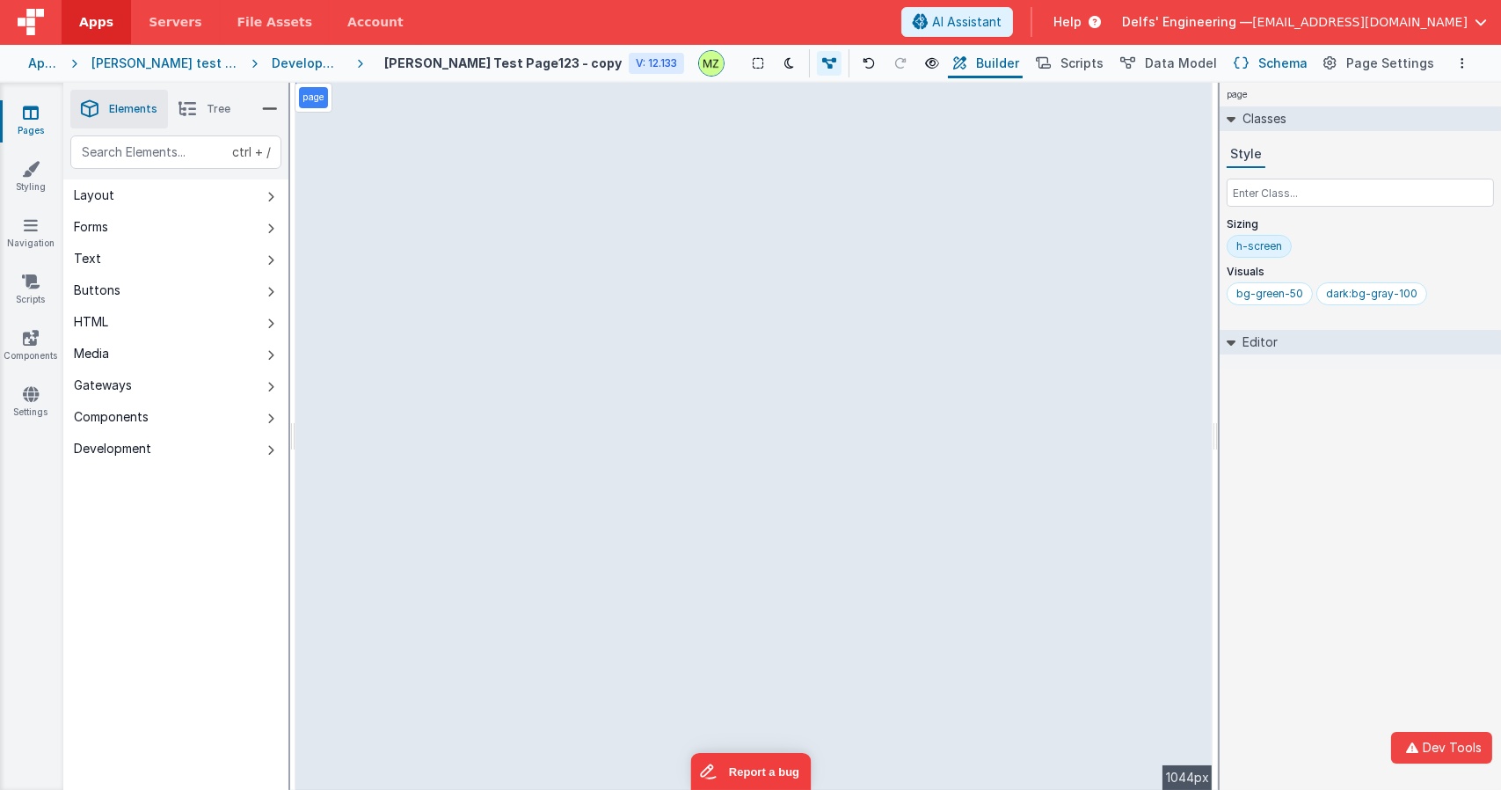
click at [1282, 68] on span "Schema" at bounding box center [1282, 64] width 49 height 18
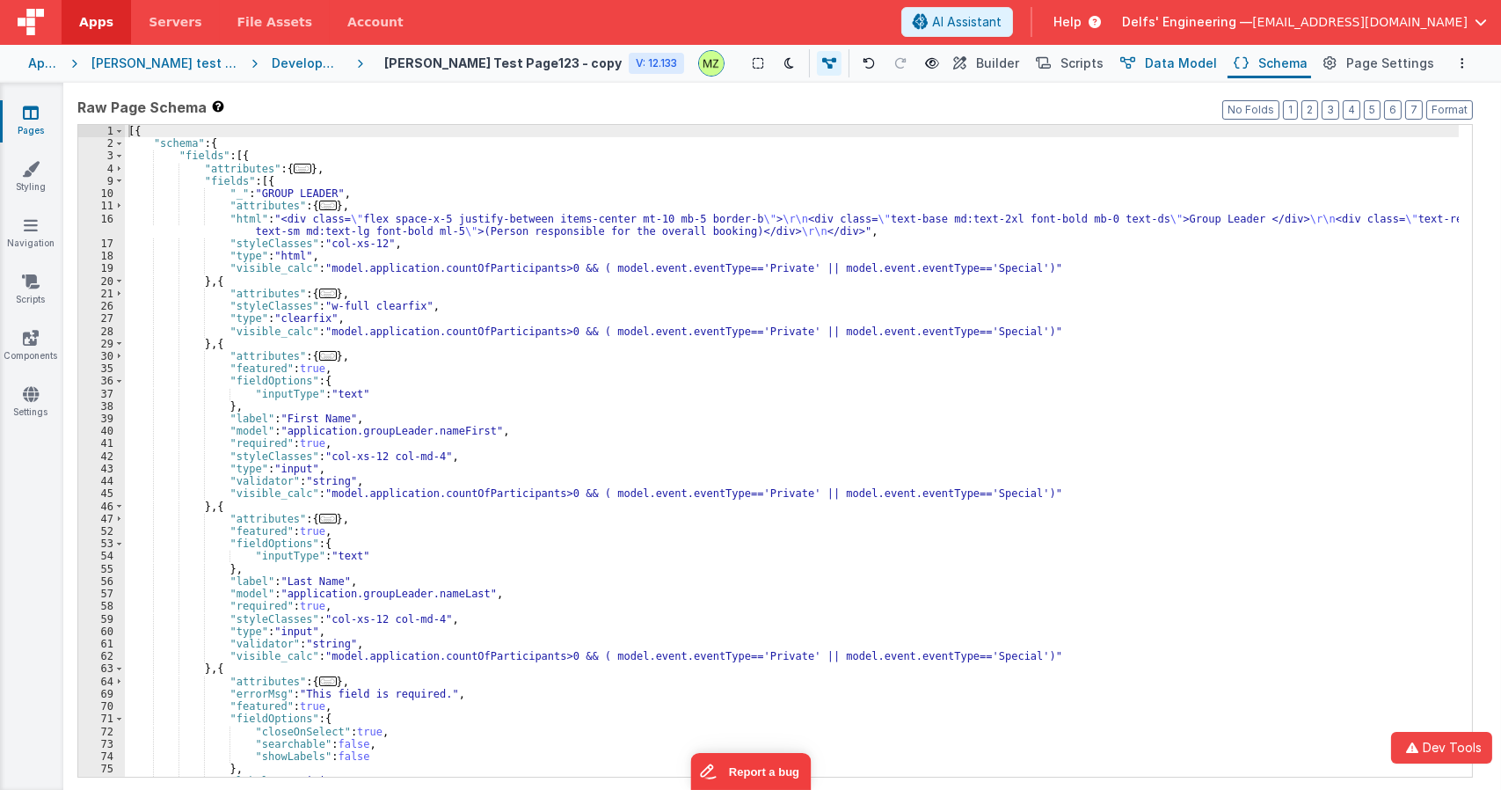
click at [1163, 66] on span "Data Model" at bounding box center [1181, 64] width 72 height 18
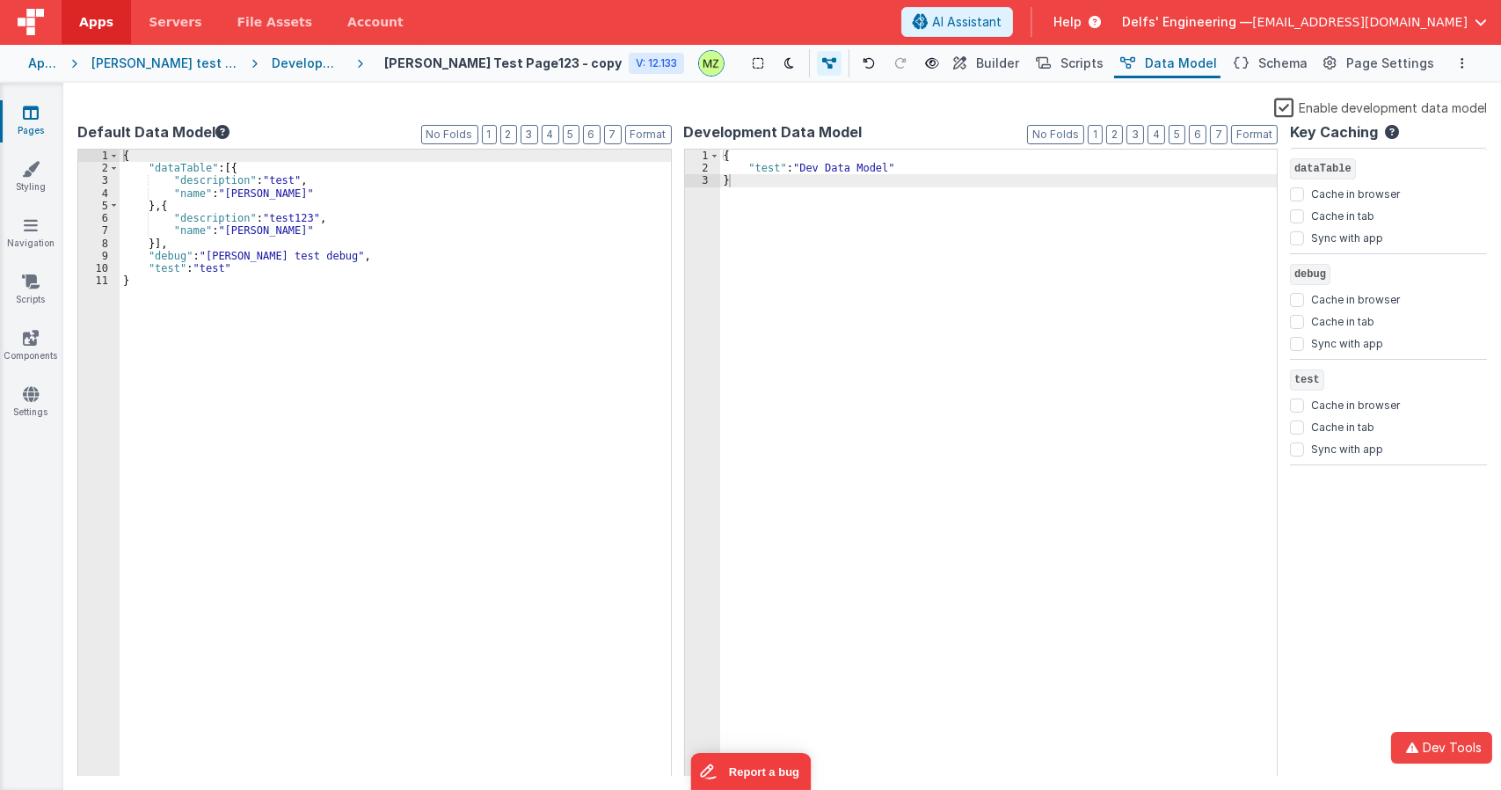
click at [501, 237] on div "{ "dataTable" : [{ "description" : "test" , "name" : "[PERSON_NAME]" } , { "des…" at bounding box center [395, 475] width 551 height 652
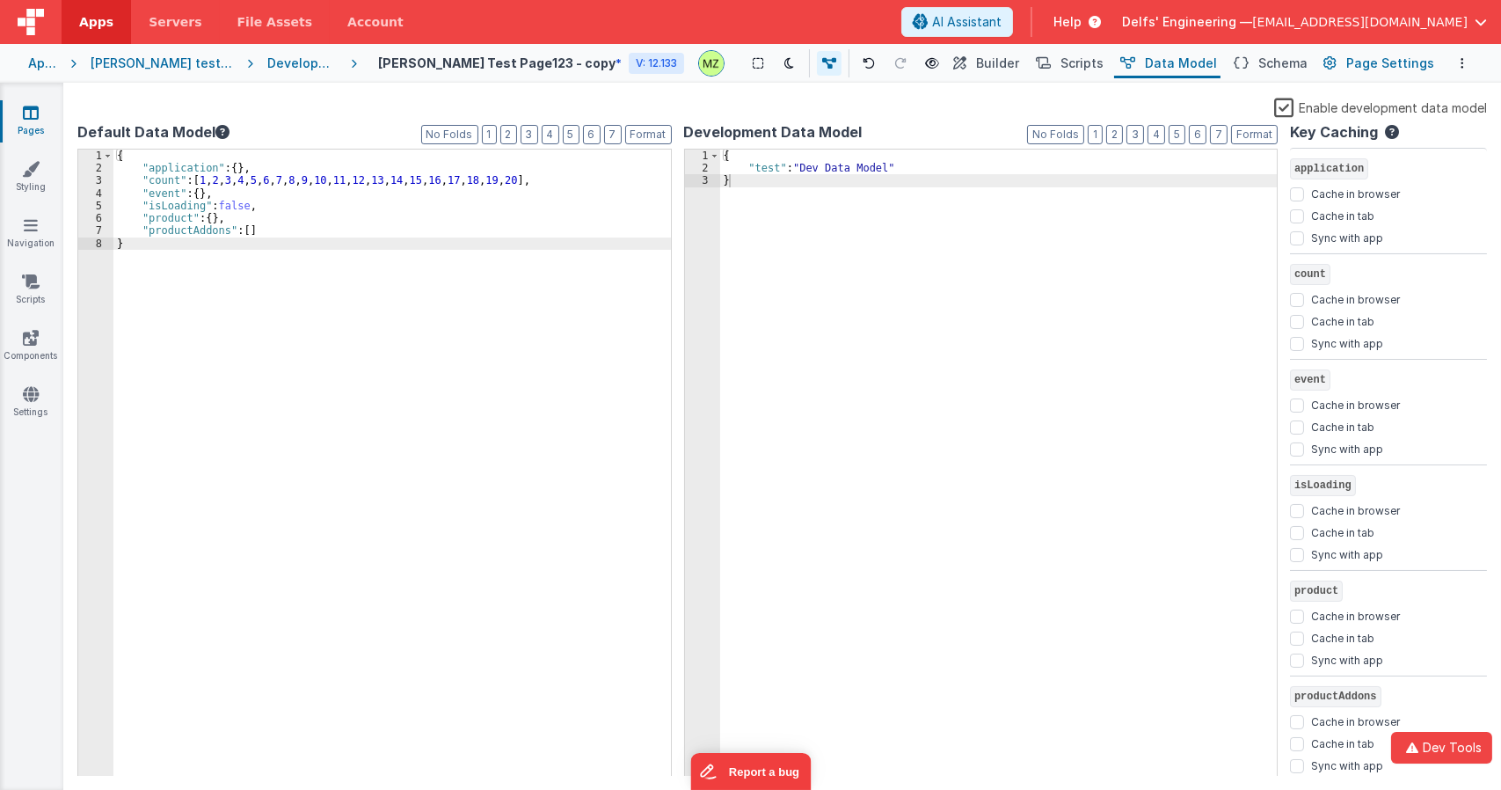
click at [1382, 63] on span "Page Settings" at bounding box center [1390, 64] width 88 height 18
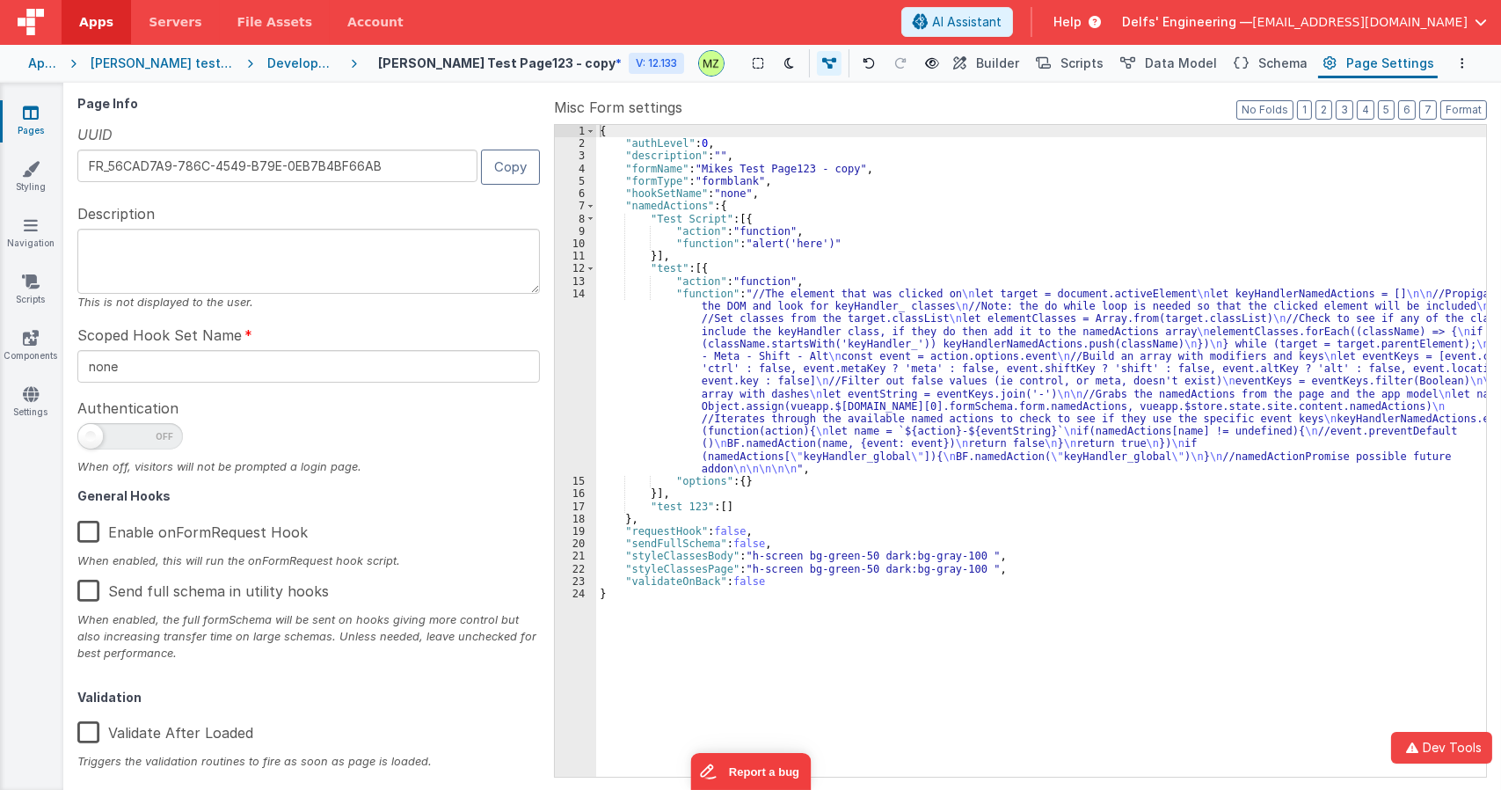
click at [1045, 259] on div "{ "authLevel" : 0 , "description" : "" , "formName" : "Mikes Test Page123 - cop…" at bounding box center [1041, 463] width 890 height 676
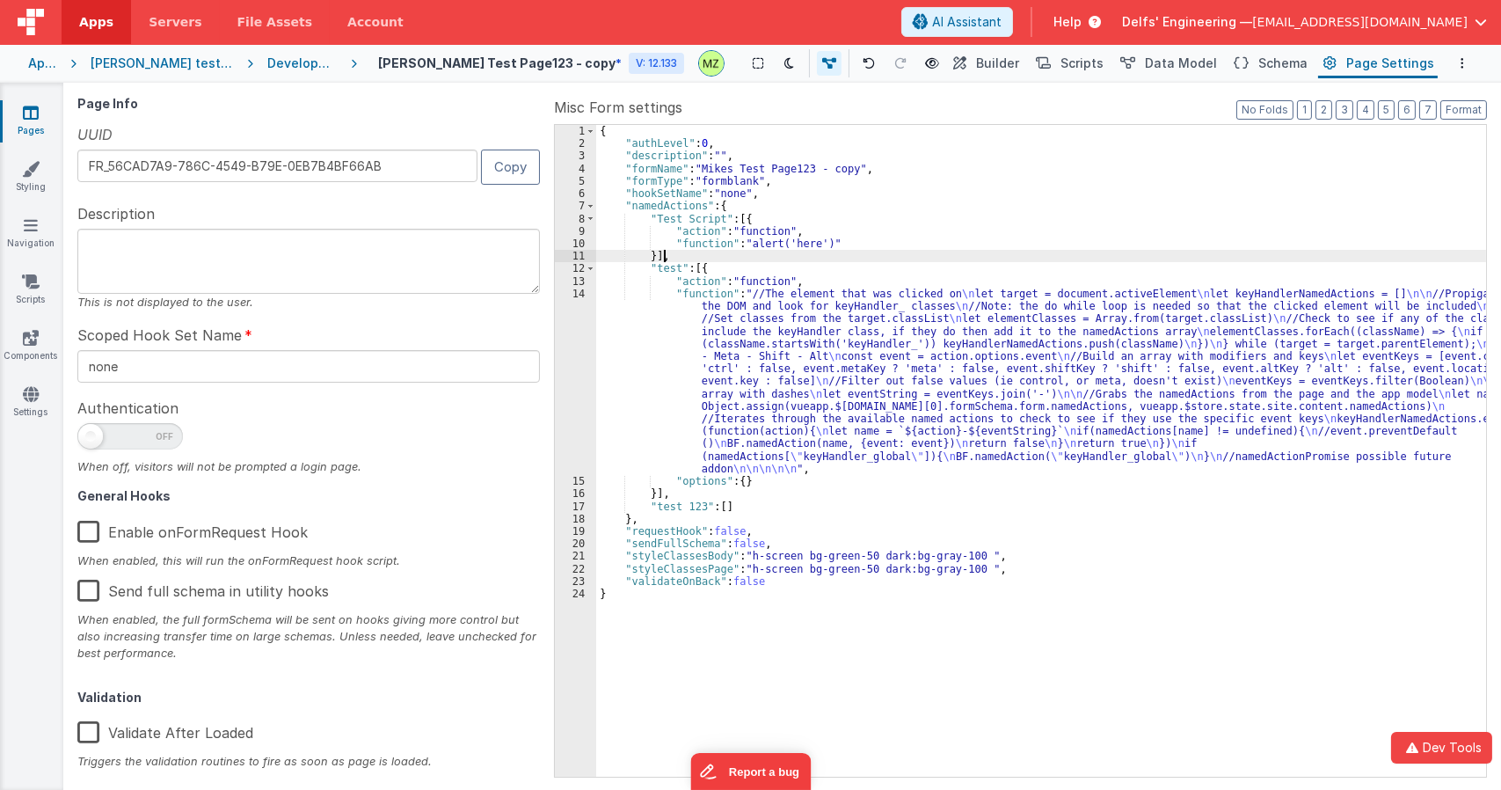
type textarea "Select the participants and enter their details"
type input "calendar"
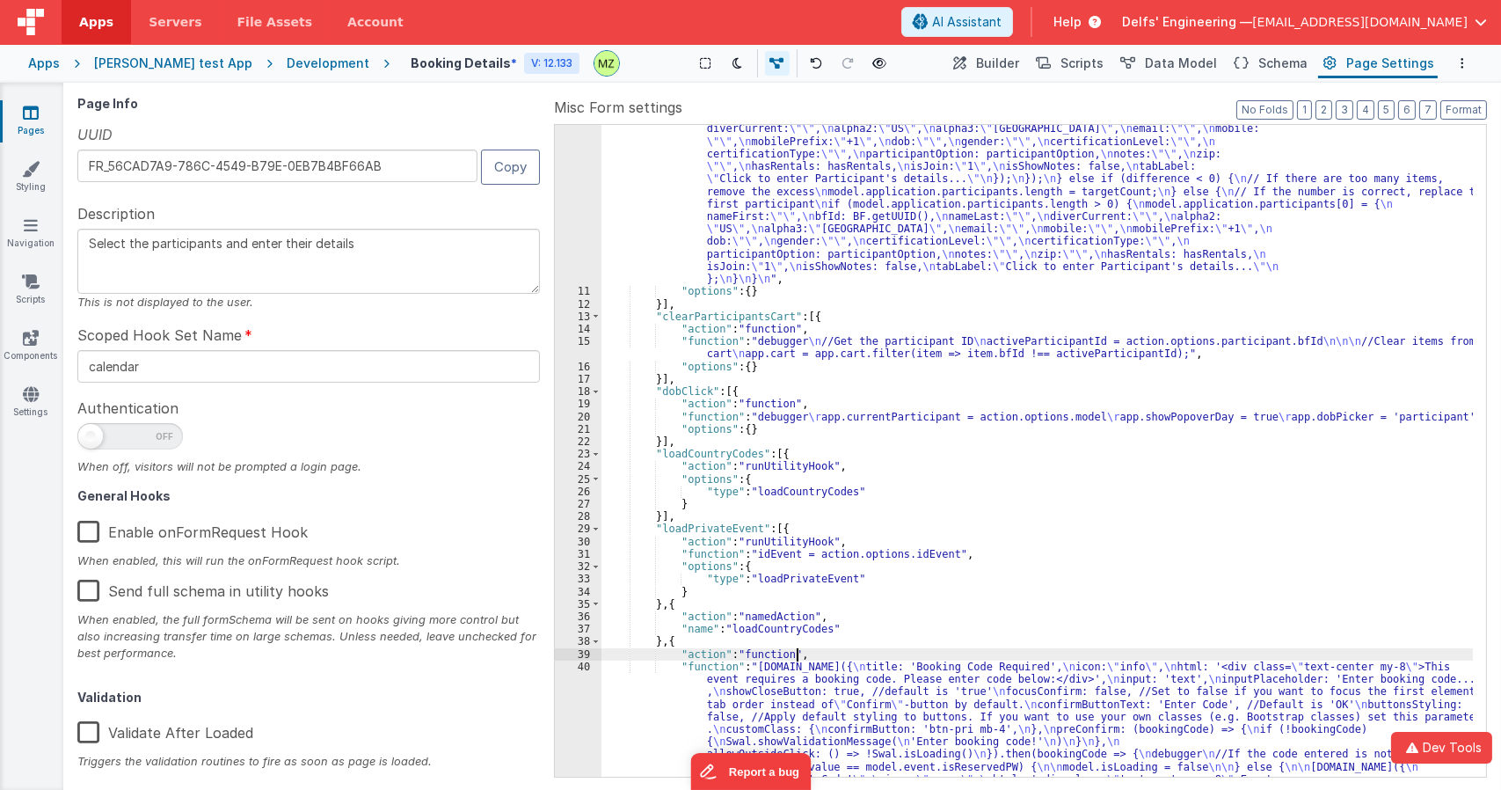
scroll to position [227, 0]
drag, startPoint x: 896, startPoint y: 546, endPoint x: 818, endPoint y: 482, distance: 101.2
click at [819, 482] on div ""function" : "debugger \n // Retrieve the target count of participants from the…" at bounding box center [1037, 548] width 871 height 1077
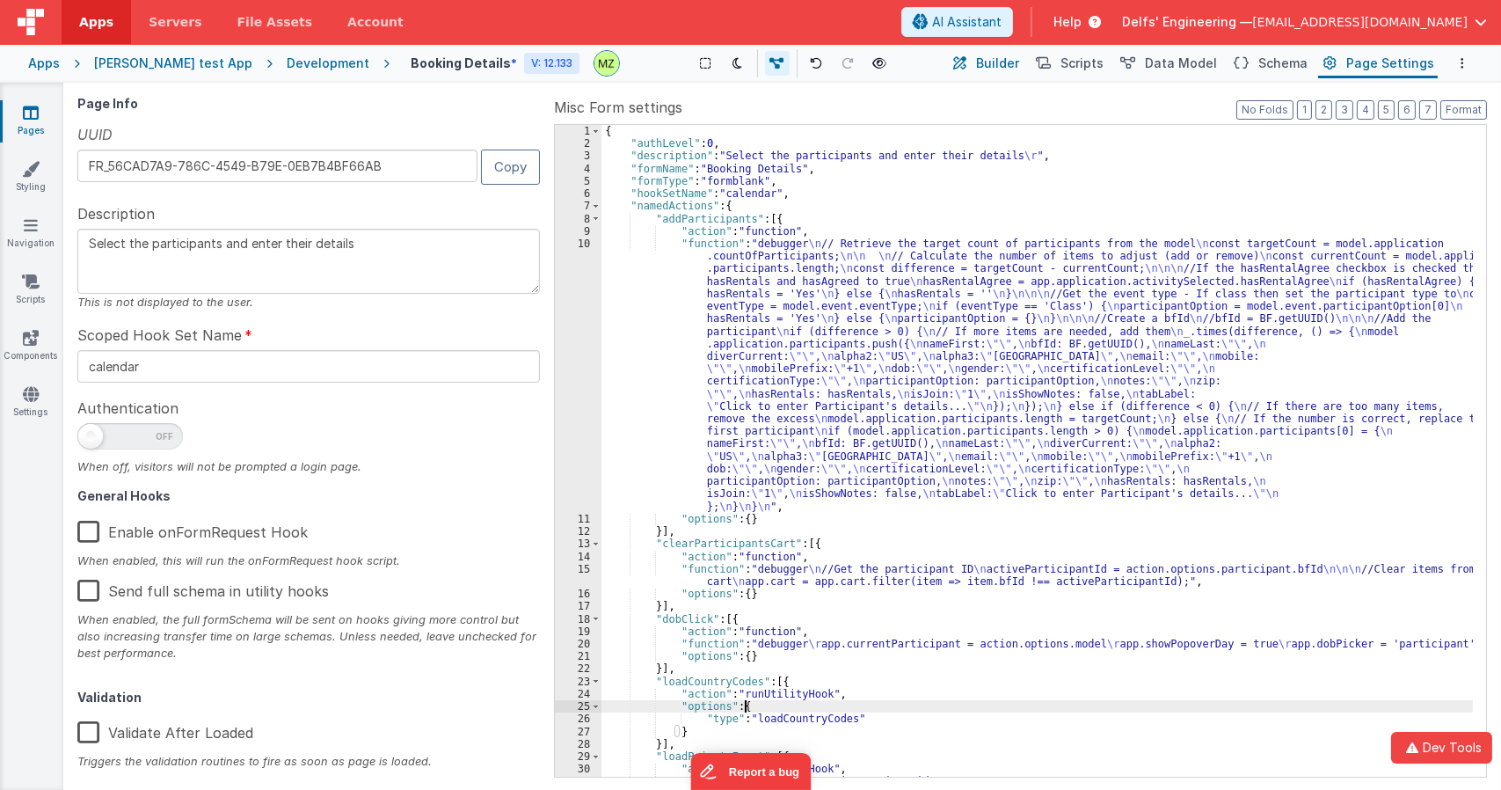
click at [1019, 65] on span "Builder" at bounding box center [997, 64] width 43 height 18
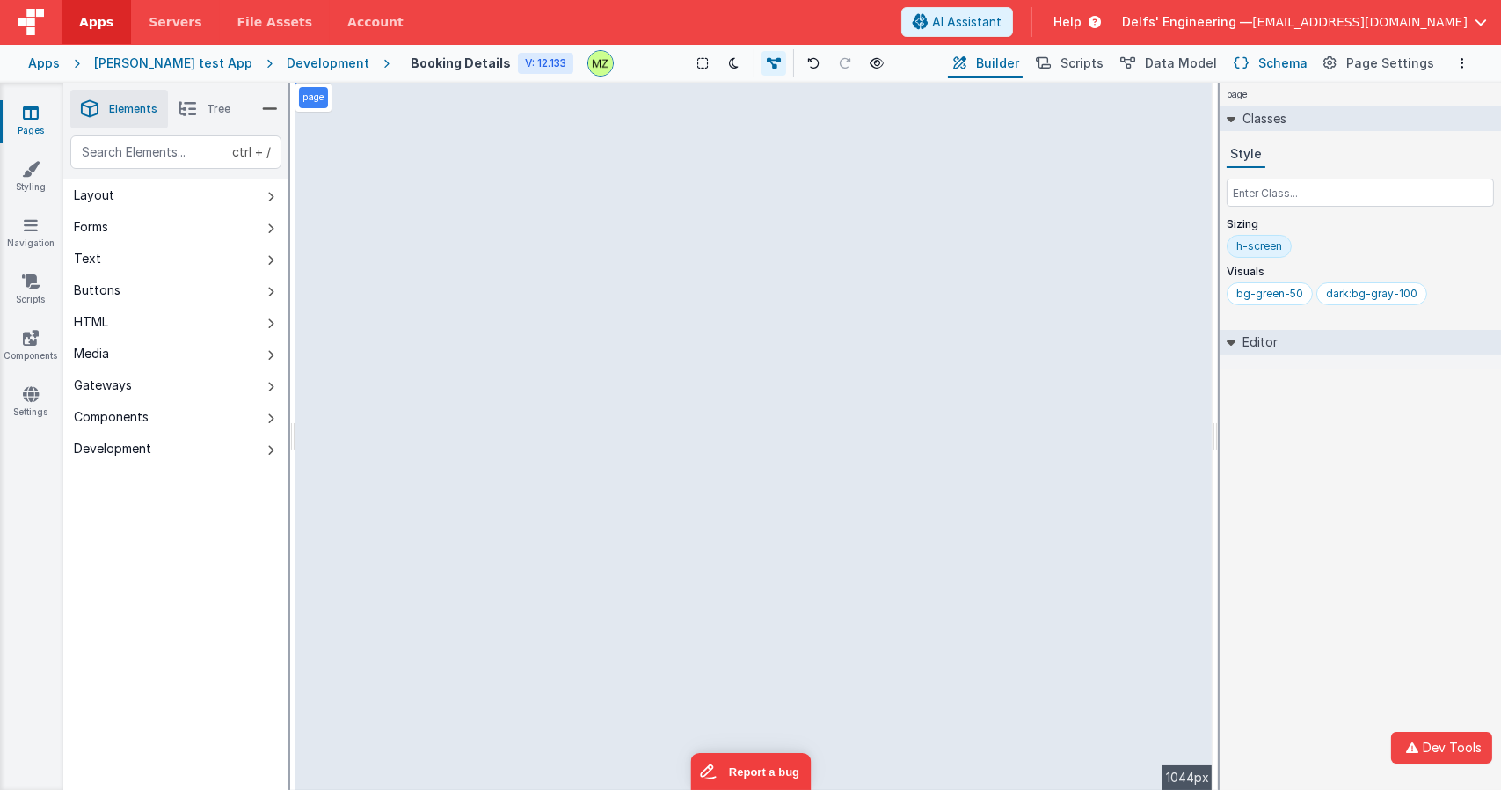
click at [1275, 60] on span "Schema" at bounding box center [1282, 64] width 49 height 18
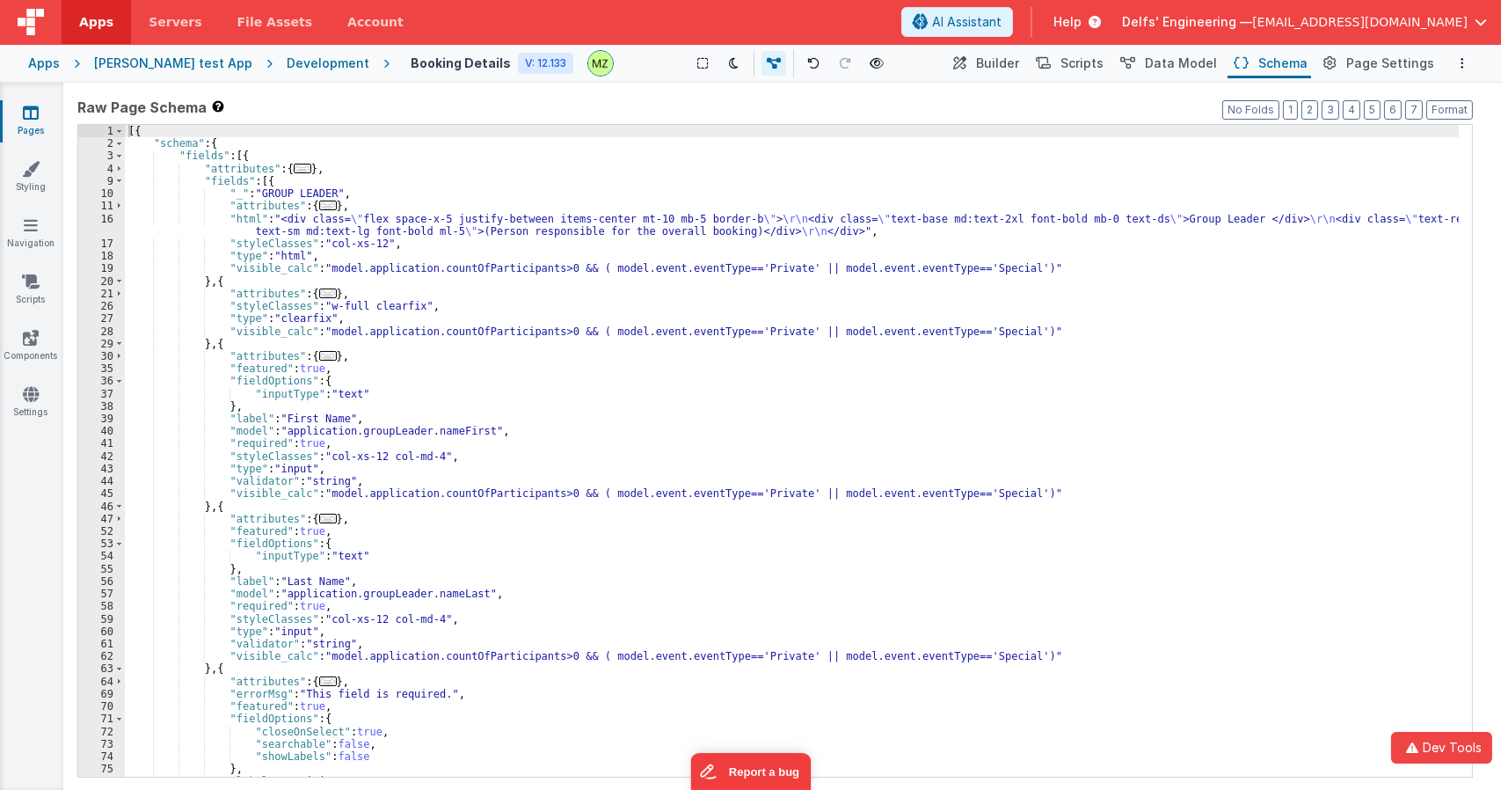
click at [735, 271] on div "[{ "schema" : { "fields" : [{ "attributes" : { ... } , "fields" : [{ "_" : "GRO…" at bounding box center [792, 463] width 1334 height 676
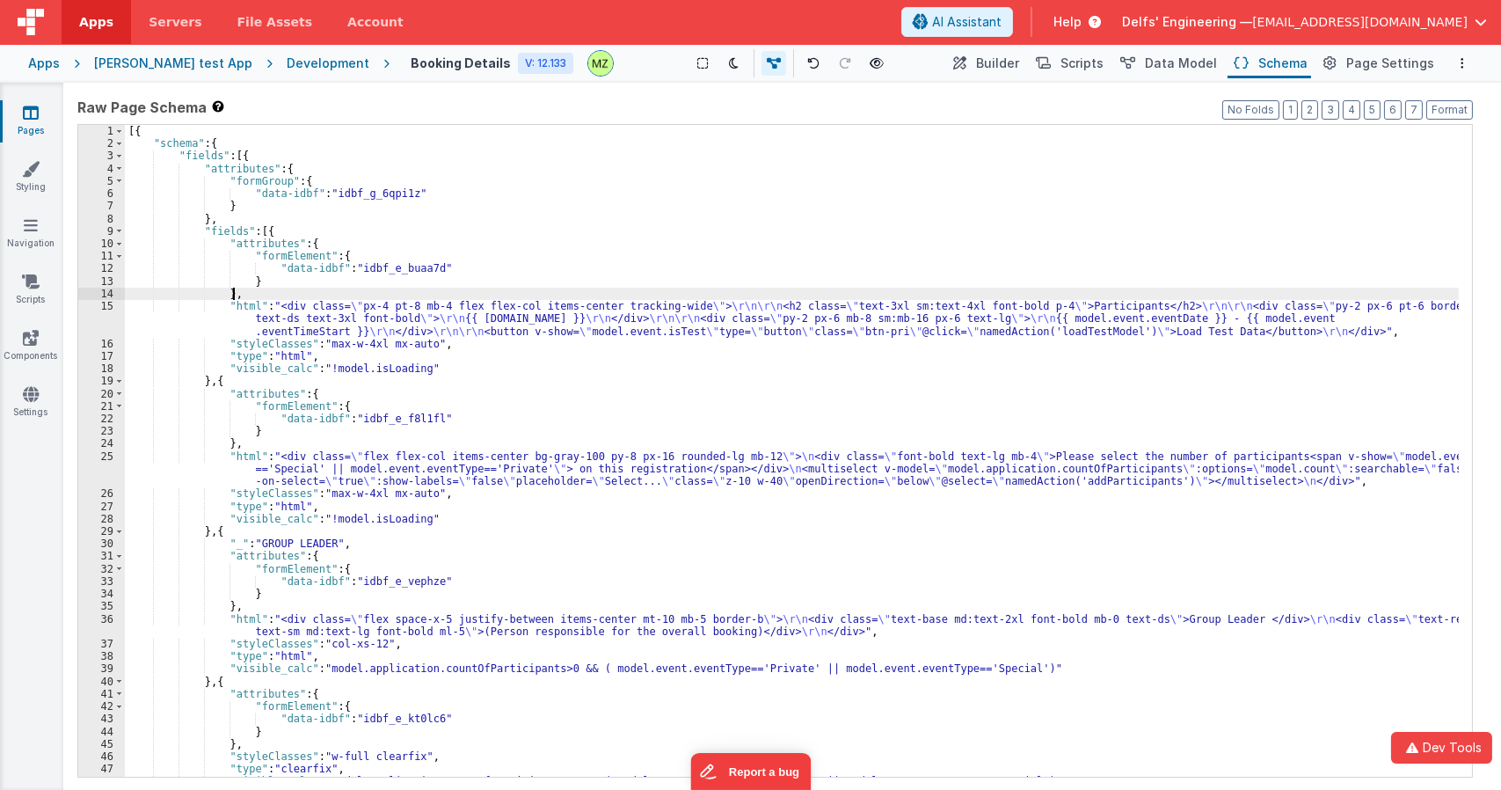
click at [903, 253] on div "[{ "schema" : { "fields" : [{ "attributes" : { "formGroup" : { "data-idbf" : "i…" at bounding box center [792, 463] width 1334 height 676
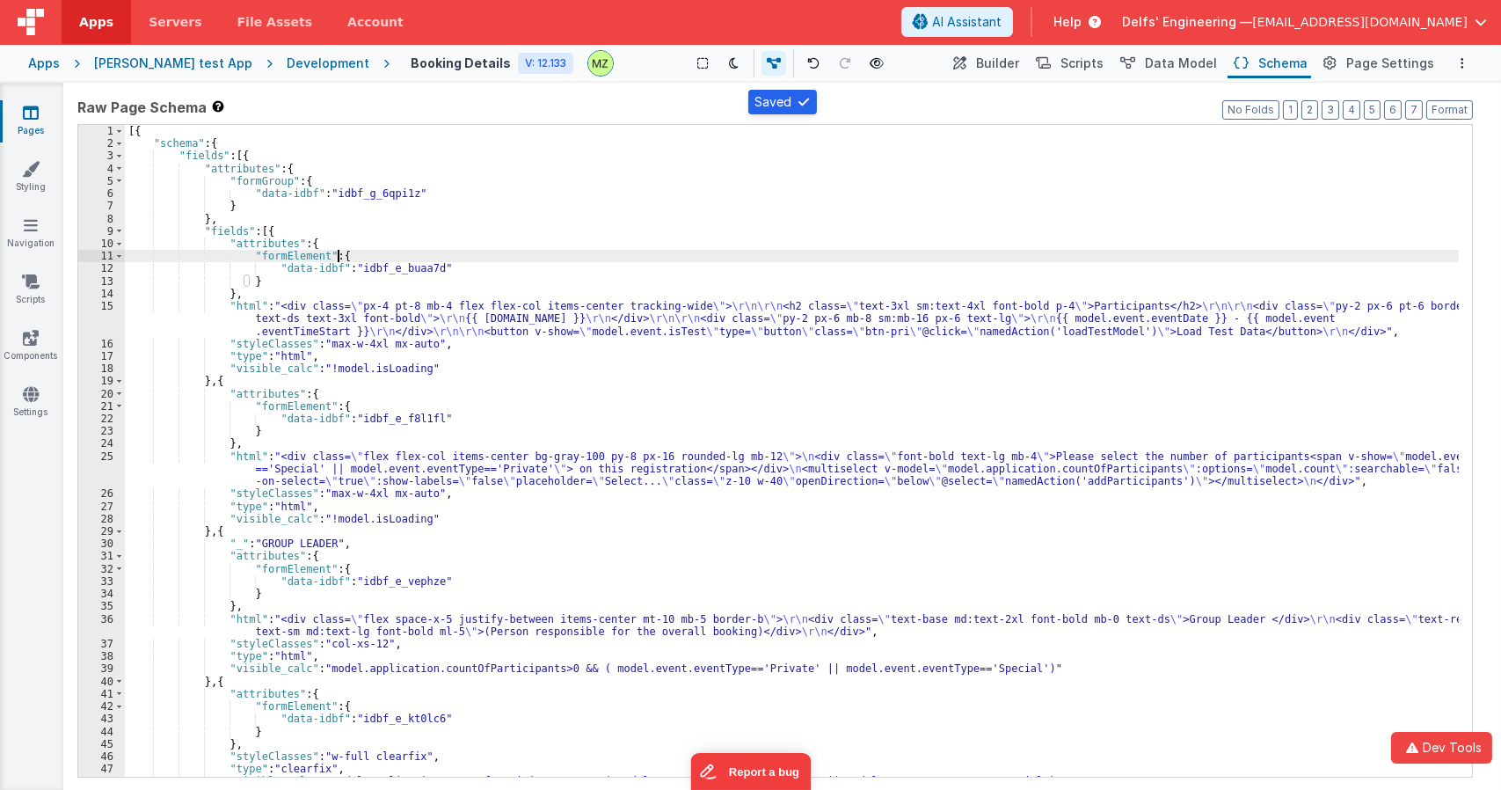
drag, startPoint x: 976, startPoint y: 69, endPoint x: 1002, endPoint y: 89, distance: 32.0
click at [967, 69] on icon at bounding box center [960, 64] width 13 height 18
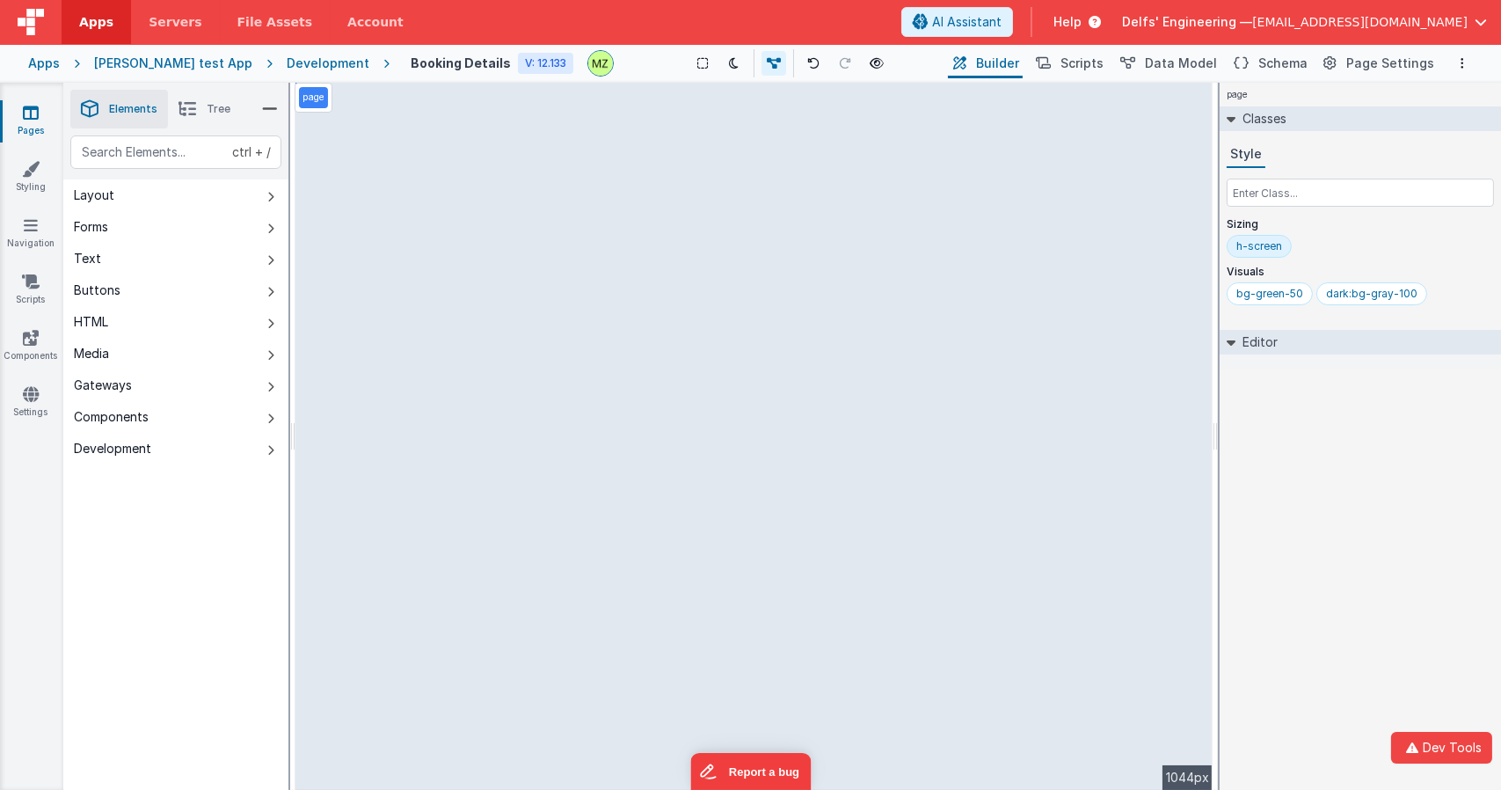
click at [1287, 539] on div "page Classes Style Sizing h-screen Visuals bg-green-50 dark:bg-gray-100 Editor …" at bounding box center [1360, 436] width 281 height 707
